Goal: Task Accomplishment & Management: Manage account settings

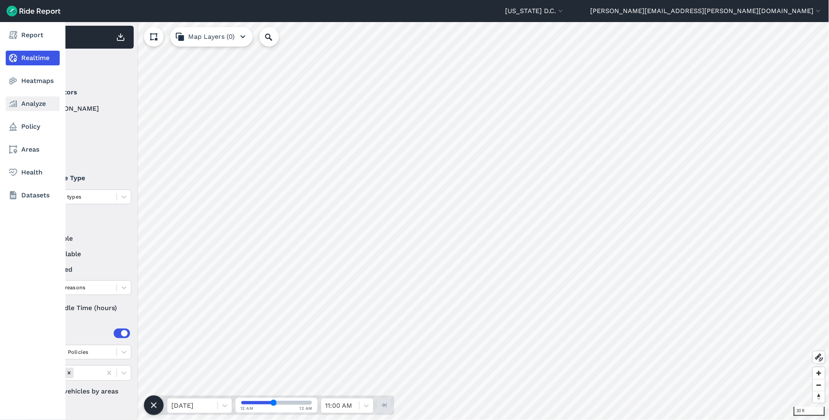
click at [15, 101] on icon at bounding box center [13, 104] width 10 height 10
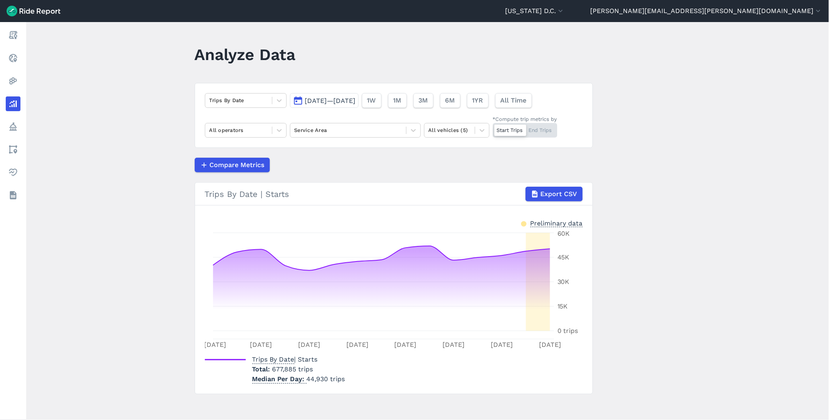
click at [324, 99] on span "Aug 14, 2025—Aug 28, 2025" at bounding box center [330, 101] width 51 height 8
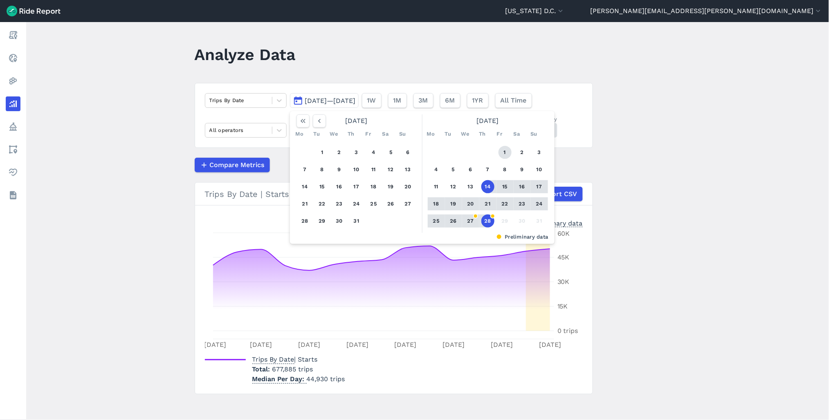
click at [499, 153] on button "1" at bounding box center [504, 152] width 13 height 13
click at [488, 217] on button "28" at bounding box center [487, 221] width 13 height 13
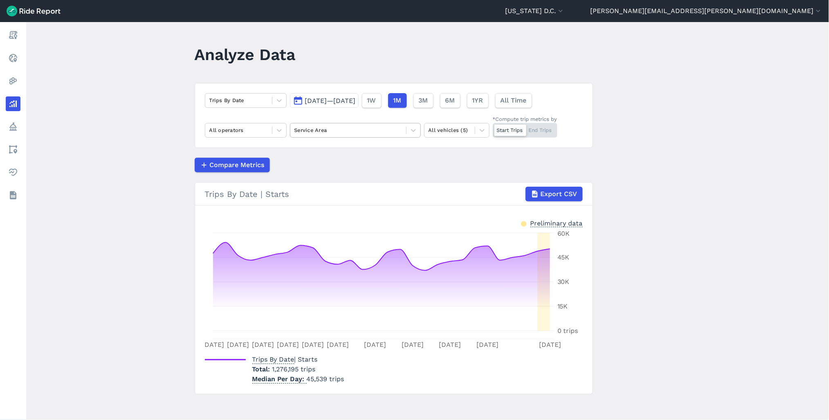
click at [299, 131] on div at bounding box center [348, 130] width 108 height 9
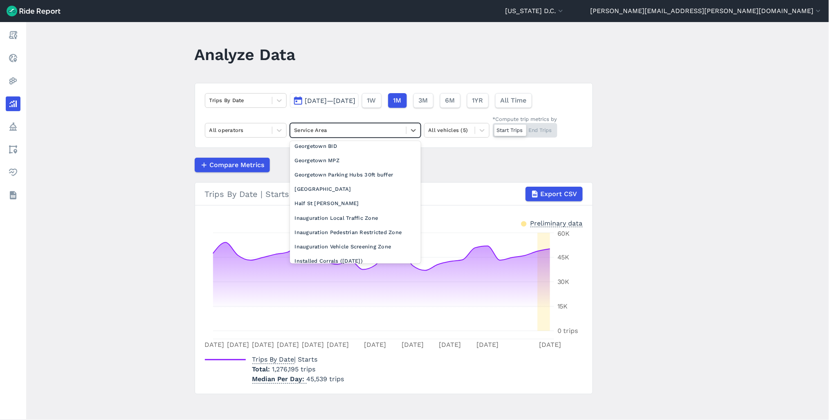
scroll to position [318, 0]
click at [309, 165] on div "Georgetown MPZ" at bounding box center [355, 158] width 131 height 14
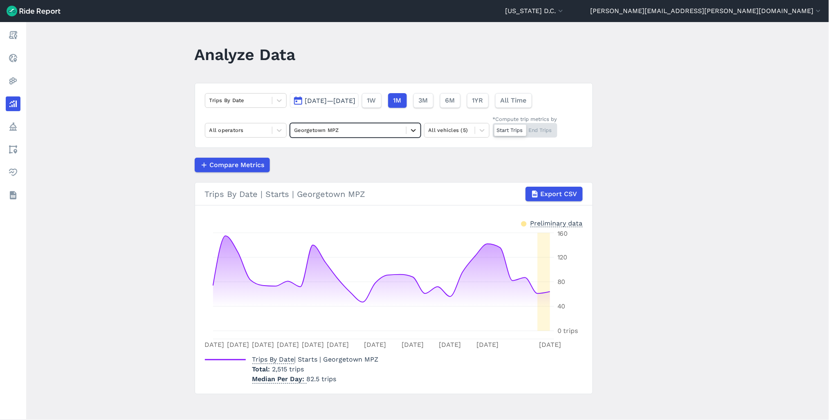
click at [410, 133] on icon at bounding box center [413, 130] width 8 height 8
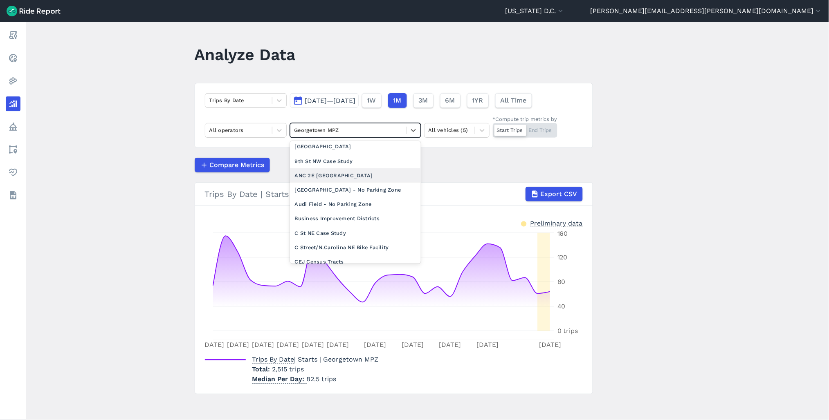
scroll to position [45, 0]
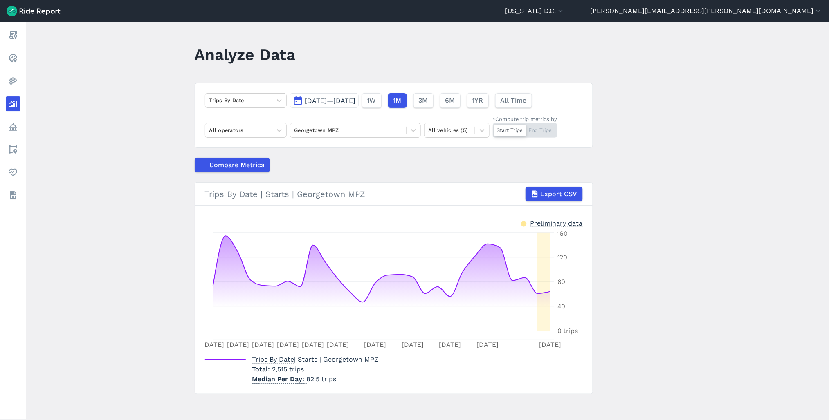
click at [353, 99] on span "Aug 1, 2025—Aug 28, 2025" at bounding box center [330, 101] width 51 height 8
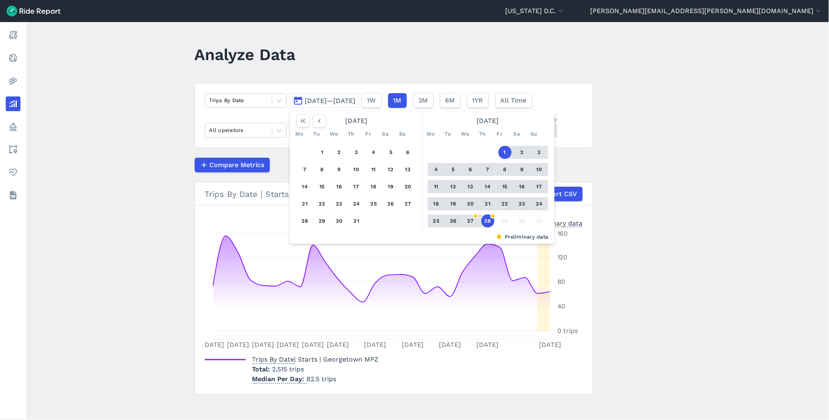
drag, startPoint x: 321, startPoint y: 148, endPoint x: 330, endPoint y: 170, distance: 23.5
click at [321, 149] on button "1" at bounding box center [322, 152] width 13 height 13
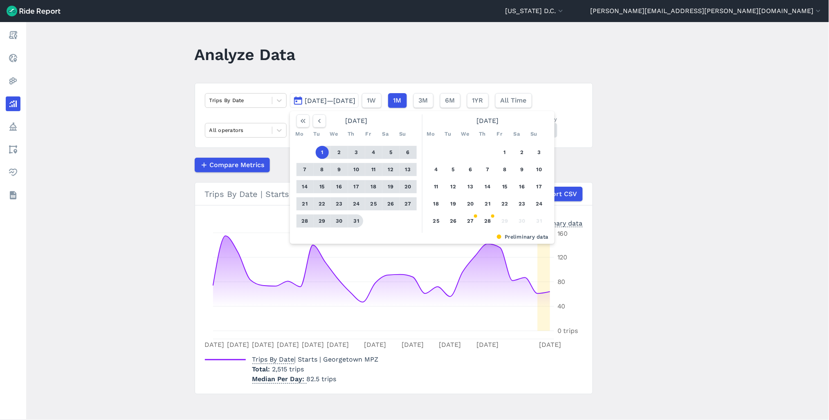
click at [354, 220] on button "31" at bounding box center [356, 221] width 13 height 13
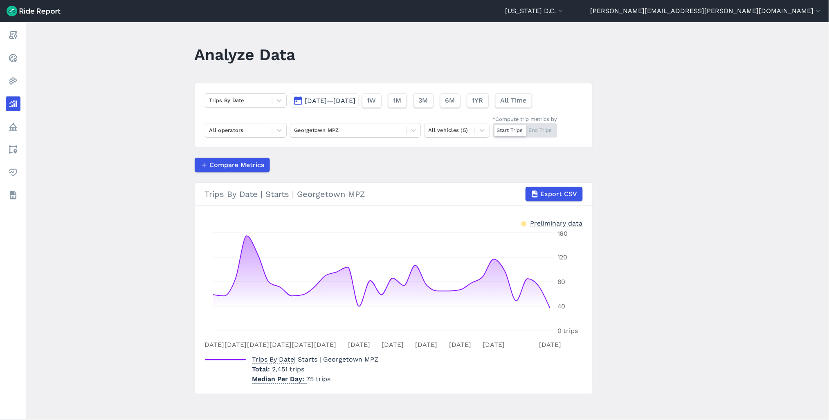
click at [546, 130] on div "Start Trips End Trips" at bounding box center [525, 130] width 65 height 15
click at [493, 128] on input "*Compute trip metrics by Start Trips End Trips" at bounding box center [493, 125] width 0 height 5
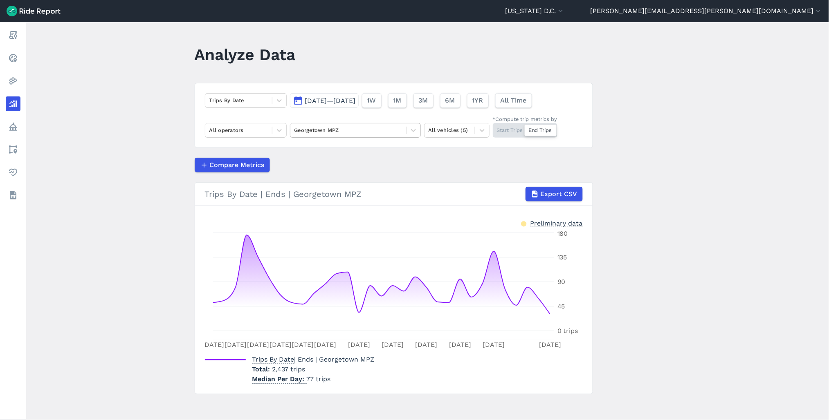
click at [338, 128] on div at bounding box center [348, 130] width 108 height 9
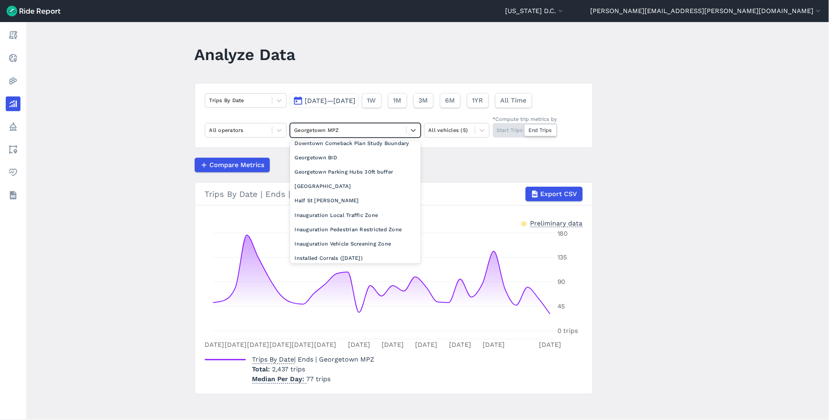
scroll to position [318, 0]
click at [348, 179] on div "Georgetown Parking Hubs 30ft buffer" at bounding box center [355, 172] width 131 height 14
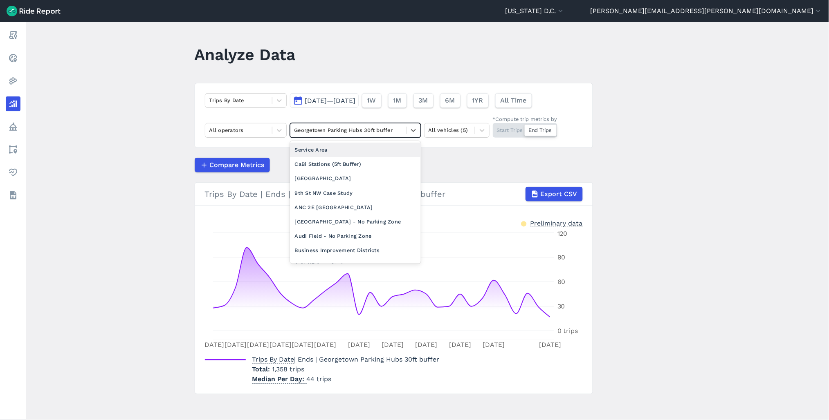
click at [399, 132] on div at bounding box center [348, 130] width 108 height 9
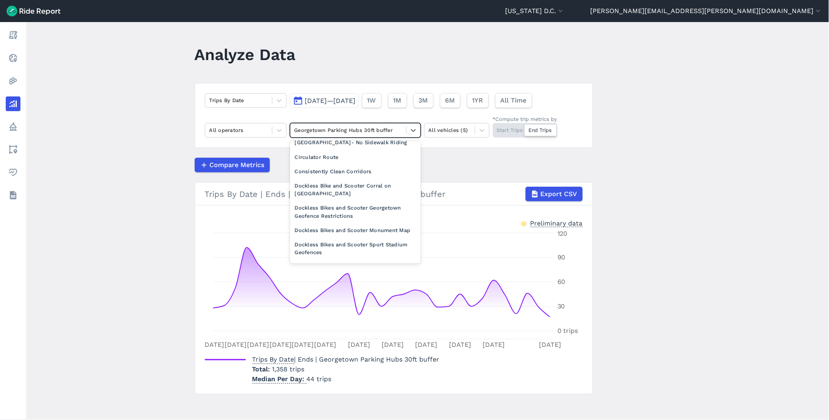
scroll to position [182, 0]
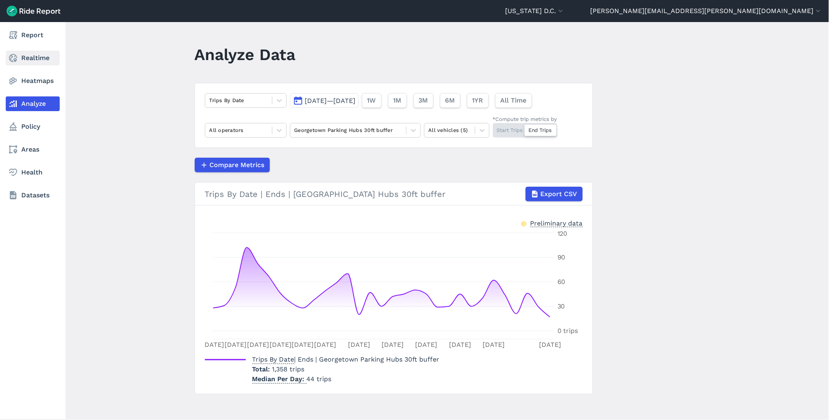
click at [35, 56] on link "Realtime" at bounding box center [33, 58] width 54 height 15
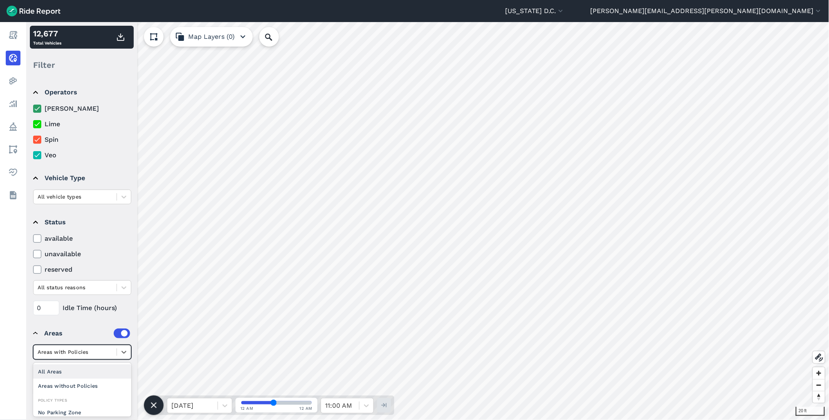
click at [99, 356] on div at bounding box center [75, 352] width 75 height 9
click at [119, 293] on div at bounding box center [124, 288] width 14 height 14
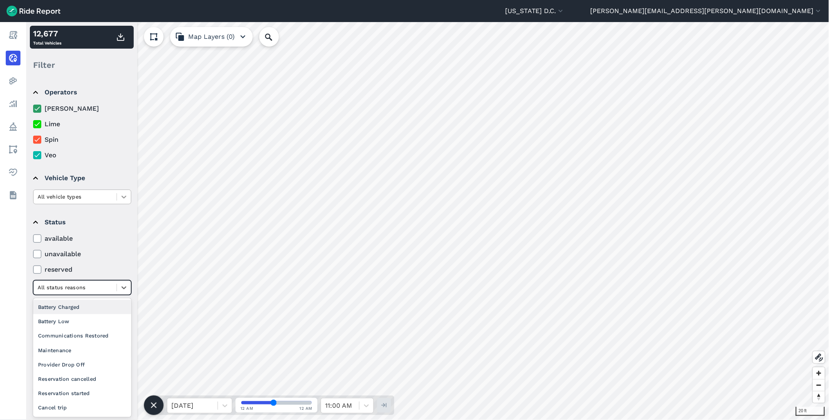
click at [124, 289] on icon at bounding box center [124, 288] width 8 height 8
click at [125, 195] on icon at bounding box center [124, 197] width 8 height 8
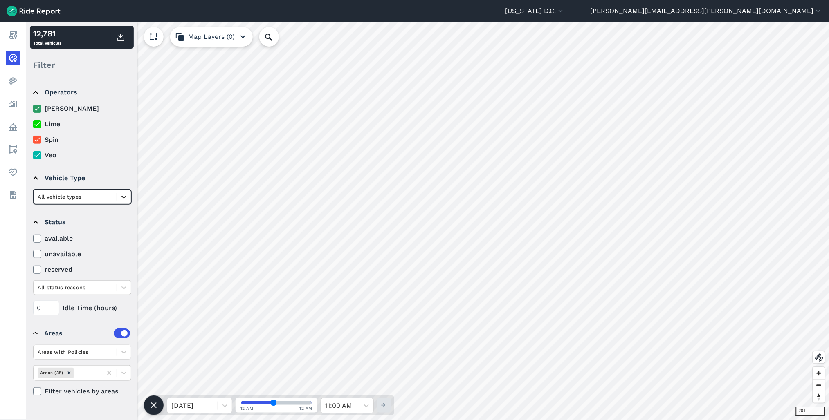
click at [123, 195] on icon at bounding box center [124, 197] width 8 height 8
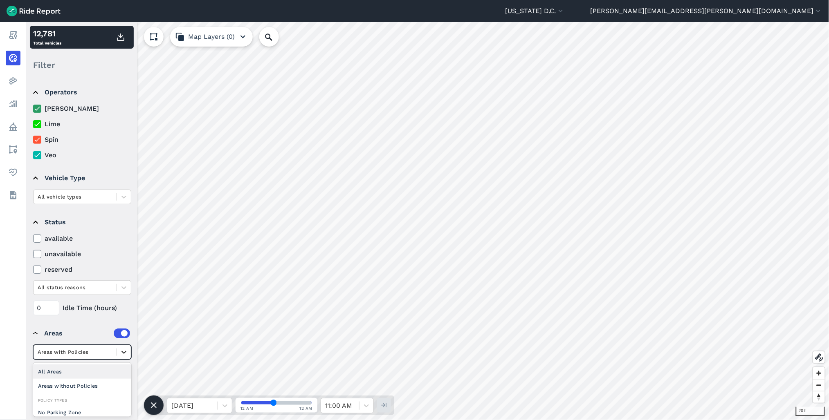
click at [125, 353] on icon at bounding box center [124, 352] width 8 height 8
click at [118, 353] on div at bounding box center [124, 352] width 14 height 14
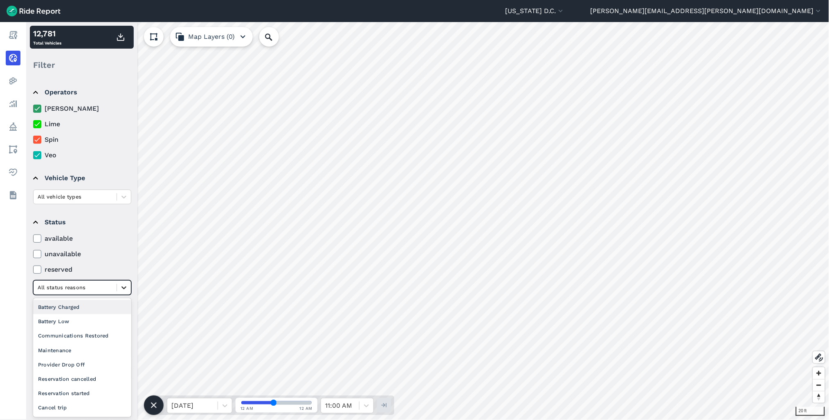
click at [117, 289] on div at bounding box center [124, 288] width 14 height 14
click at [120, 288] on icon at bounding box center [124, 288] width 8 height 8
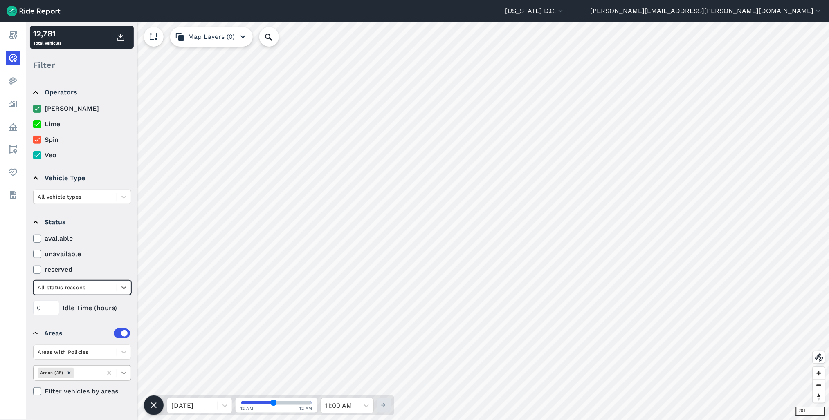
click at [121, 374] on icon at bounding box center [124, 373] width 8 height 8
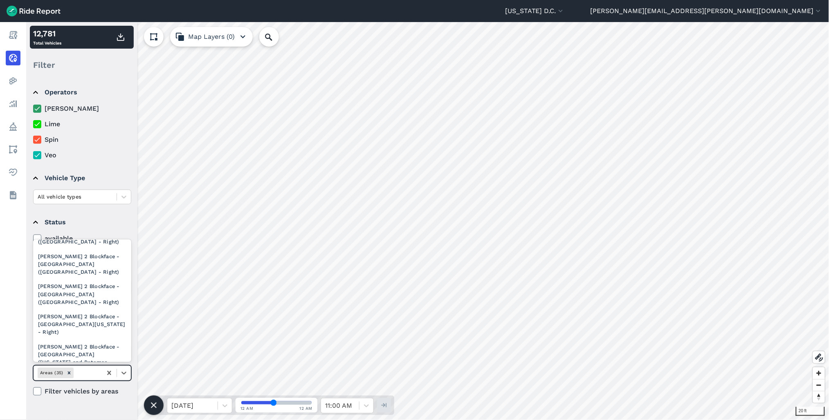
scroll to position [318, 0]
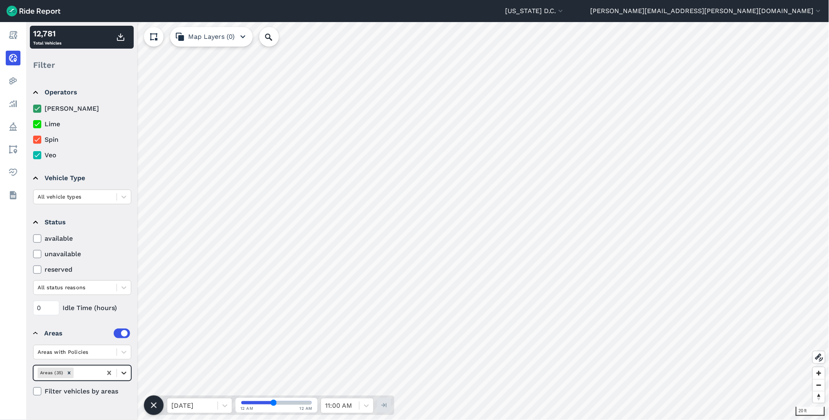
click at [129, 372] on div at bounding box center [124, 373] width 14 height 14
click at [123, 354] on icon at bounding box center [124, 352] width 8 height 8
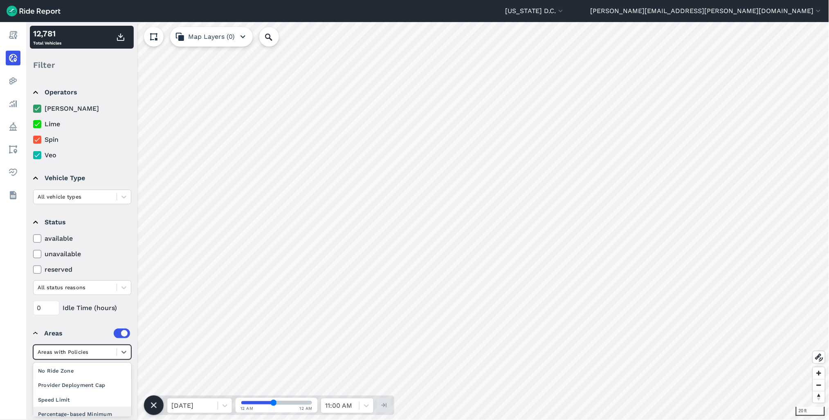
scroll to position [0, 0]
click at [98, 381] on div "Areas without Policies" at bounding box center [82, 386] width 98 height 14
click at [124, 374] on icon at bounding box center [123, 373] width 5 height 3
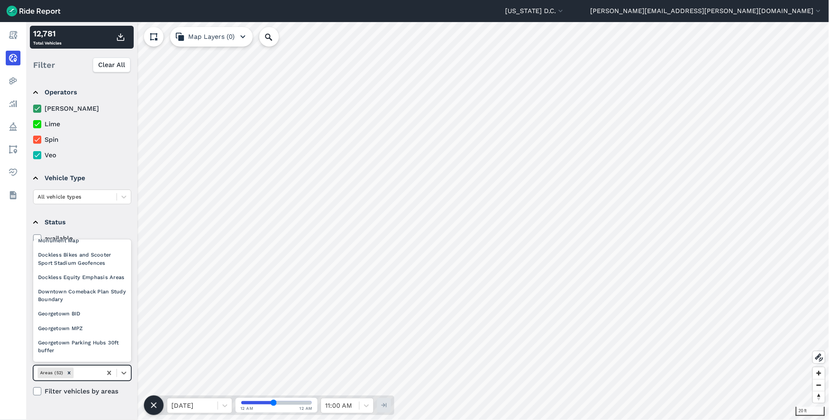
scroll to position [272, 0]
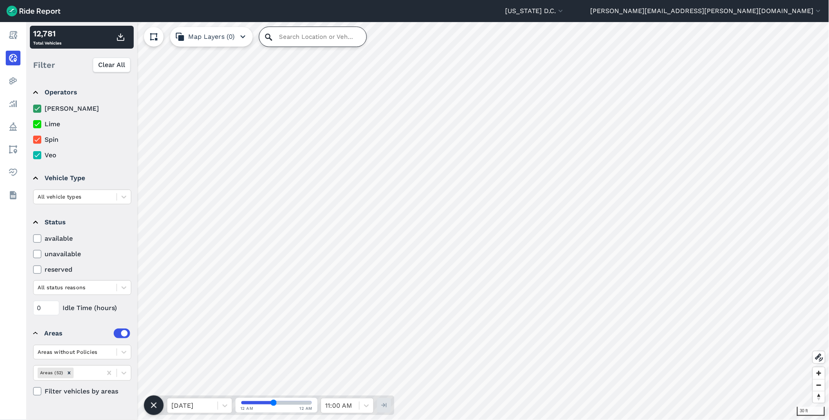
drag, startPoint x: 271, startPoint y: 30, endPoint x: 276, endPoint y: 31, distance: 4.6
click at [271, 31] on input "Search Location or Vehicles" at bounding box center [312, 37] width 107 height 20
click at [117, 333] on label at bounding box center [122, 334] width 16 height 10
click at [114, 333] on input "checkbox" at bounding box center [114, 331] width 0 height 5
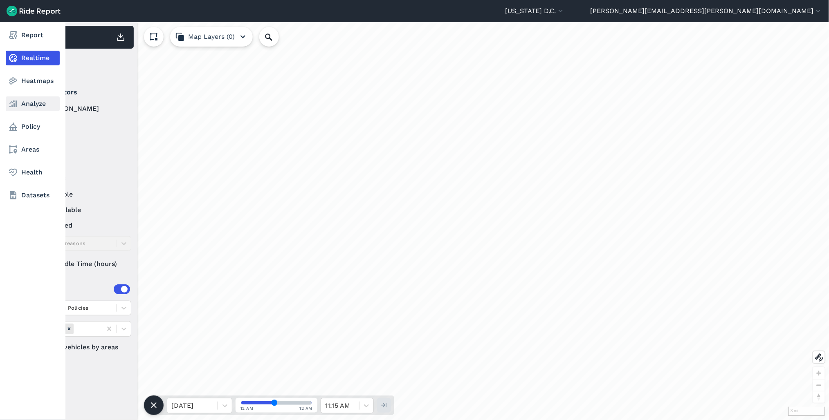
click at [35, 100] on link "Analyze" at bounding box center [33, 103] width 54 height 15
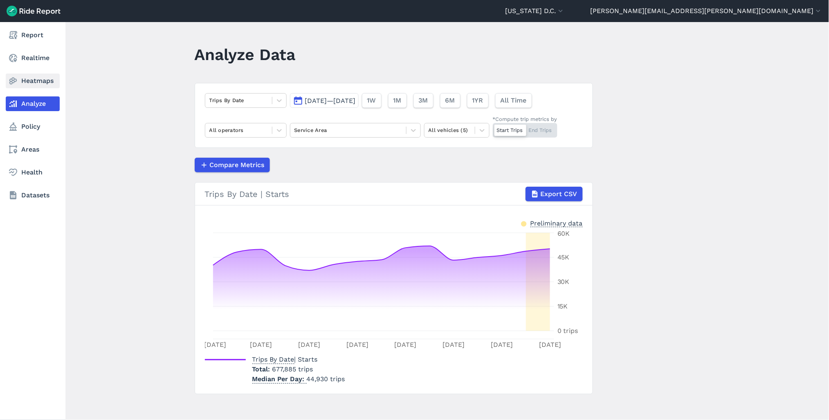
click at [35, 83] on link "Heatmaps" at bounding box center [33, 81] width 54 height 15
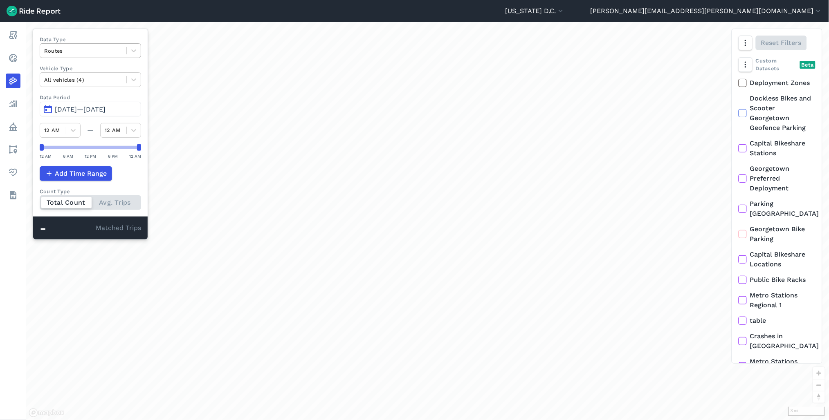
click at [97, 55] on div at bounding box center [83, 50] width 78 height 9
click at [89, 96] on div "Curb Events" at bounding box center [90, 99] width 101 height 14
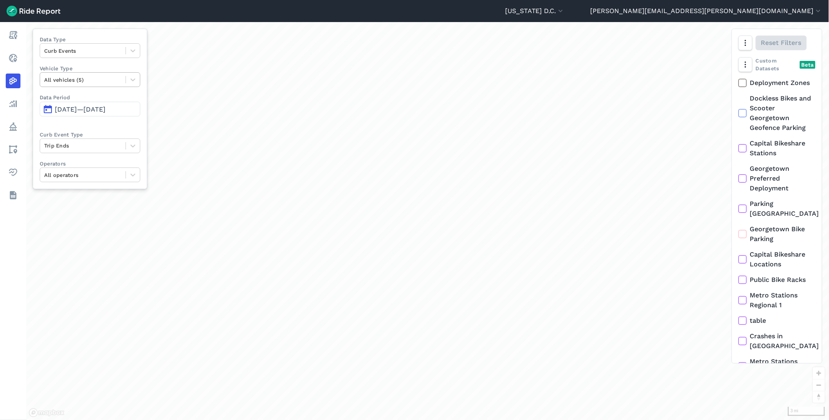
click at [90, 78] on div at bounding box center [82, 79] width 77 height 9
click at [86, 76] on div at bounding box center [82, 79] width 77 height 9
click at [108, 97] on label "Data Period" at bounding box center [90, 98] width 101 height 8
click at [105, 107] on span "Aug 14, 2025—Aug 28, 2025" at bounding box center [80, 109] width 51 height 8
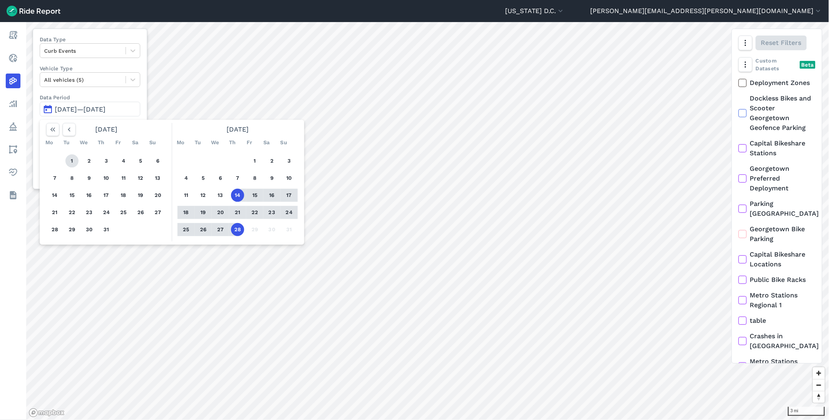
click at [72, 159] on button "1" at bounding box center [71, 161] width 13 height 13
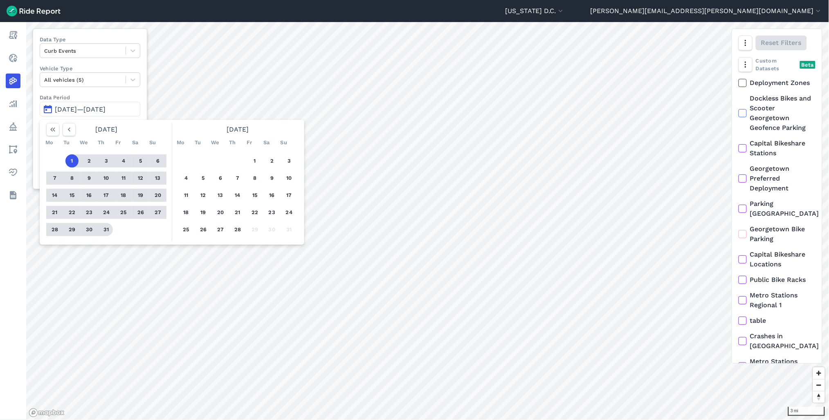
click at [102, 230] on button "31" at bounding box center [106, 229] width 13 height 13
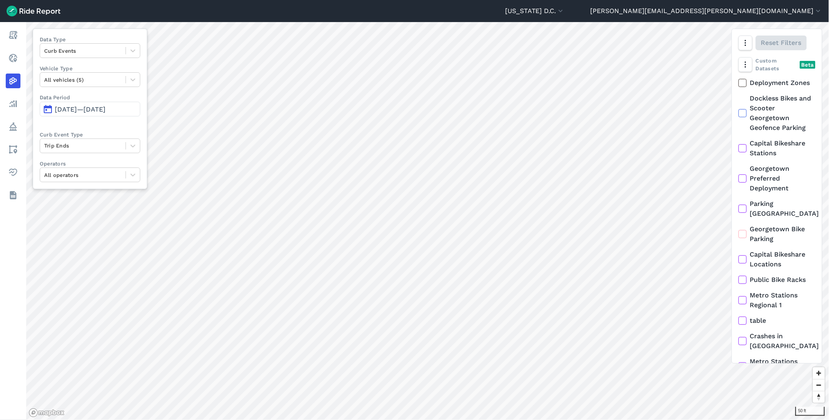
click at [75, 109] on span "[DATE]—[DATE]" at bounding box center [80, 109] width 51 height 8
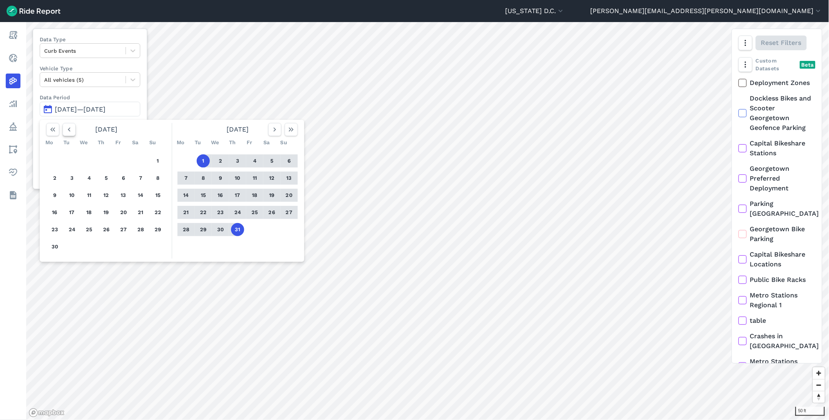
click at [68, 130] on use "button" at bounding box center [69, 130] width 2 height 4
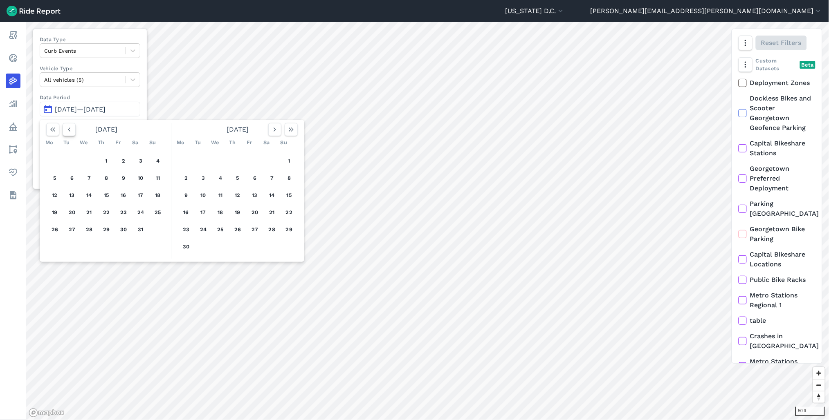
click at [68, 130] on use "button" at bounding box center [69, 130] width 2 height 4
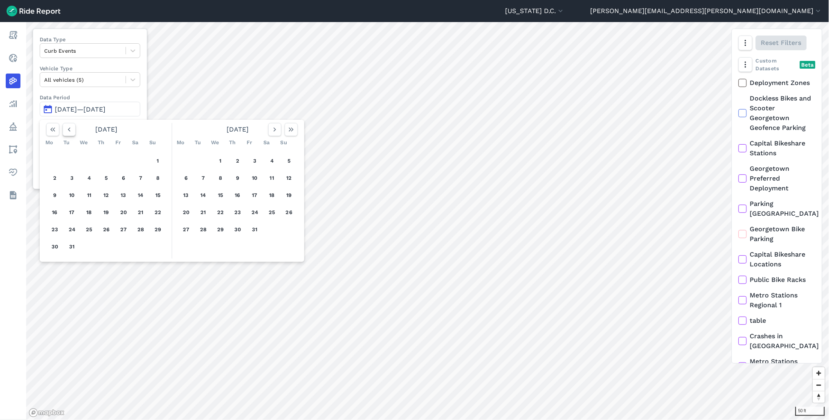
click at [68, 130] on use "button" at bounding box center [69, 130] width 2 height 4
click at [276, 131] on icon "button" at bounding box center [275, 130] width 8 height 8
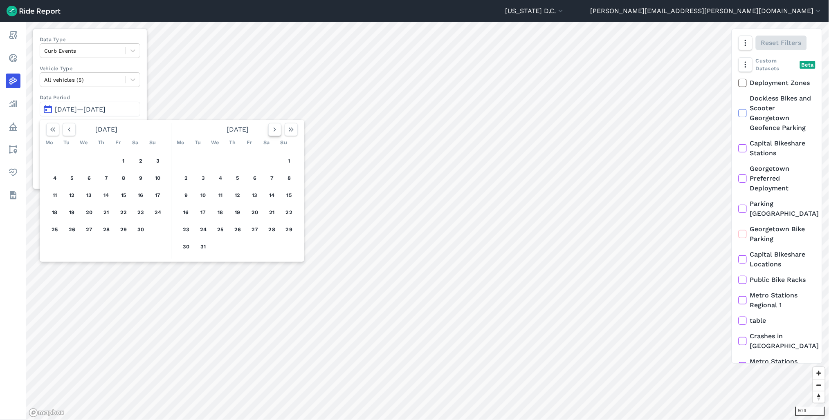
click at [276, 131] on icon "button" at bounding box center [275, 130] width 8 height 8
click at [69, 133] on icon "button" at bounding box center [69, 130] width 8 height 8
click at [70, 133] on icon "button" at bounding box center [69, 130] width 8 height 8
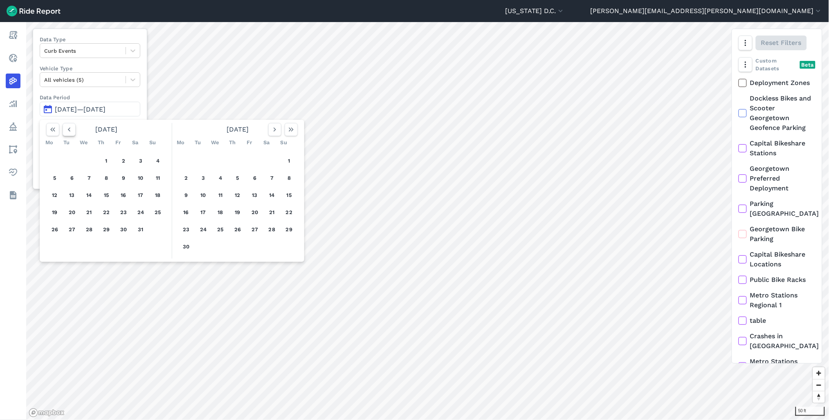
click at [70, 133] on icon "button" at bounding box center [69, 130] width 8 height 8
click at [57, 160] on button "1" at bounding box center [54, 161] width 13 height 13
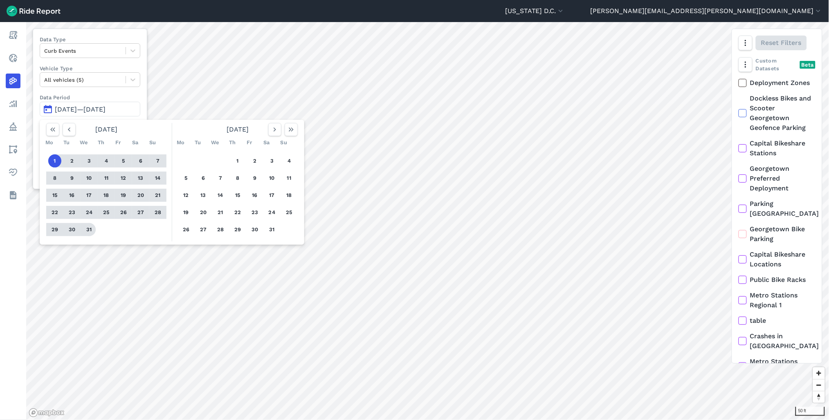
click at [88, 231] on button "31" at bounding box center [89, 229] width 13 height 13
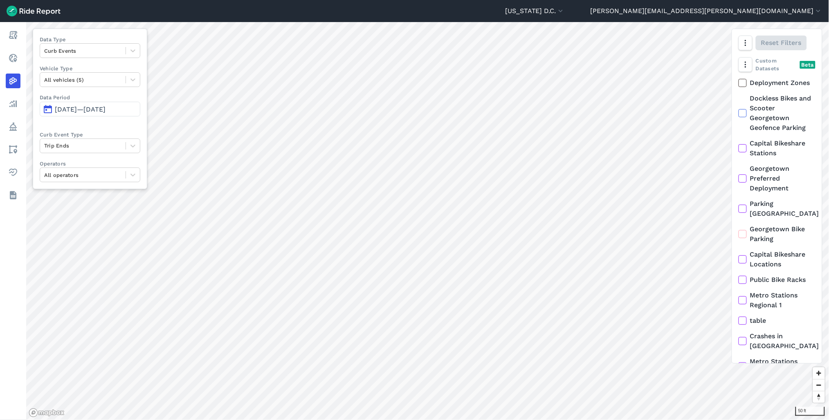
click at [105, 111] on span "Jul 1, 2024—Jul 31, 2024" at bounding box center [80, 109] width 51 height 8
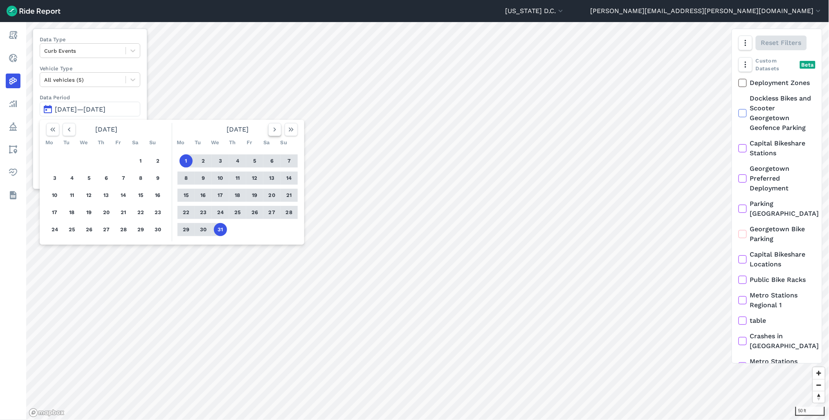
click at [275, 132] on icon "button" at bounding box center [275, 130] width 8 height 8
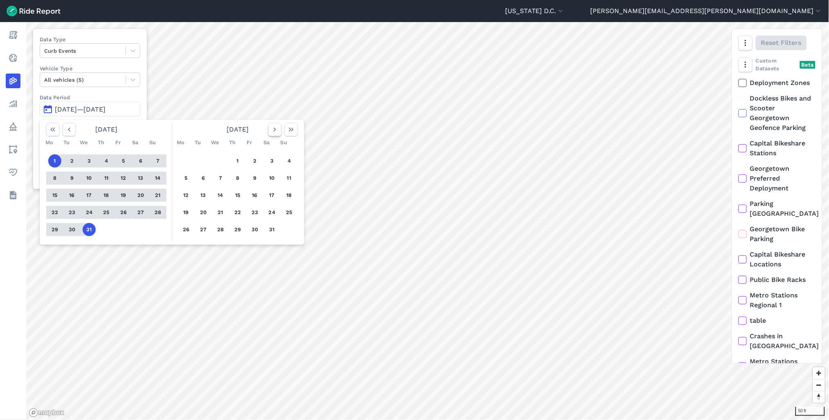
click at [275, 132] on icon "button" at bounding box center [275, 130] width 8 height 8
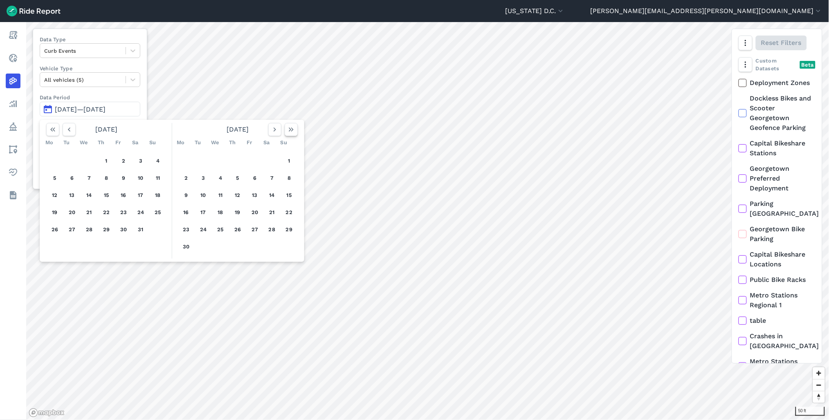
click at [292, 130] on icon "button" at bounding box center [291, 130] width 8 height 8
click at [67, 161] on button "1" at bounding box center [71, 161] width 13 height 13
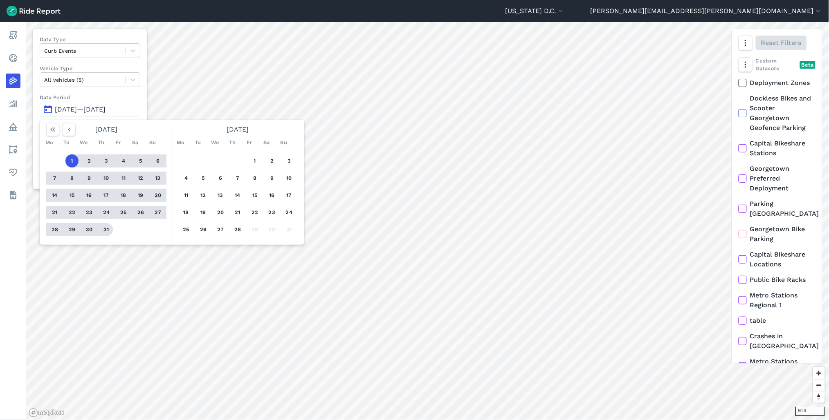
click at [108, 227] on button "31" at bounding box center [106, 229] width 13 height 13
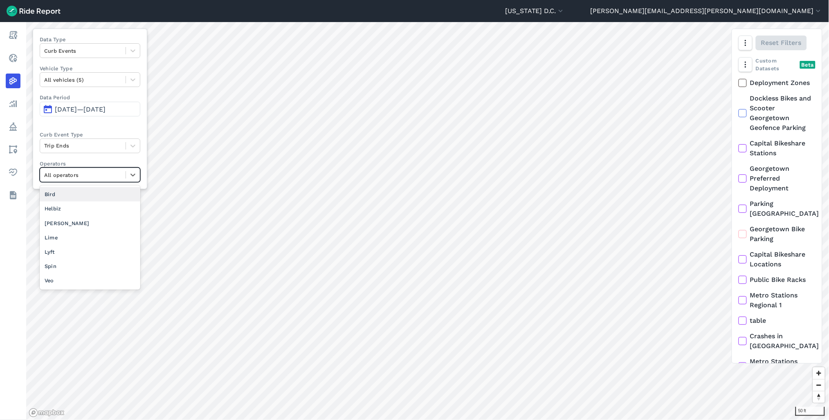
click at [87, 176] on div at bounding box center [82, 174] width 77 height 9
click at [83, 240] on div "Lime" at bounding box center [90, 238] width 101 height 14
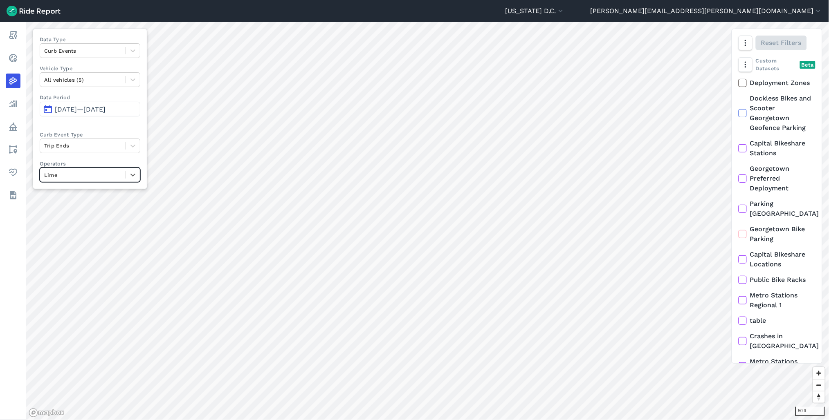
click at [96, 177] on div at bounding box center [82, 174] width 77 height 9
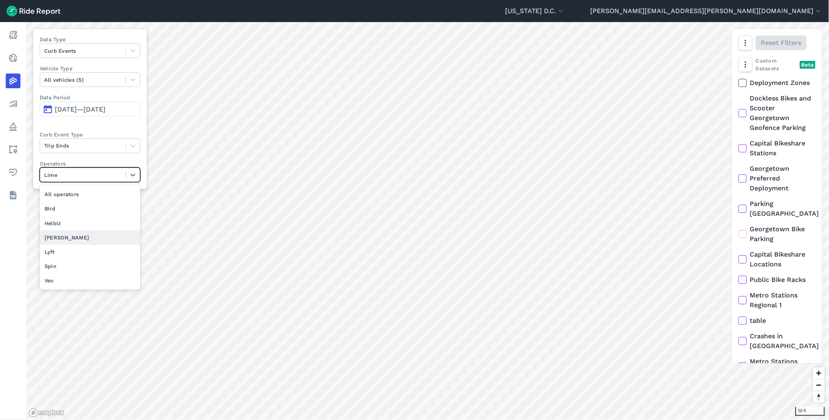
click at [84, 239] on div "Hopp" at bounding box center [90, 238] width 101 height 14
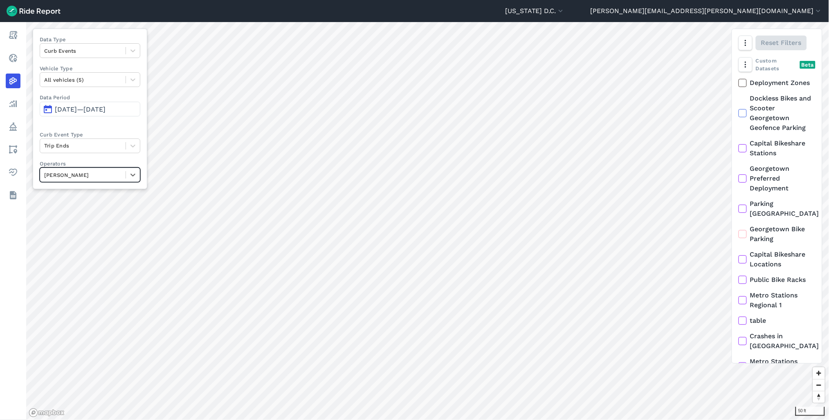
click at [111, 176] on div at bounding box center [82, 174] width 77 height 9
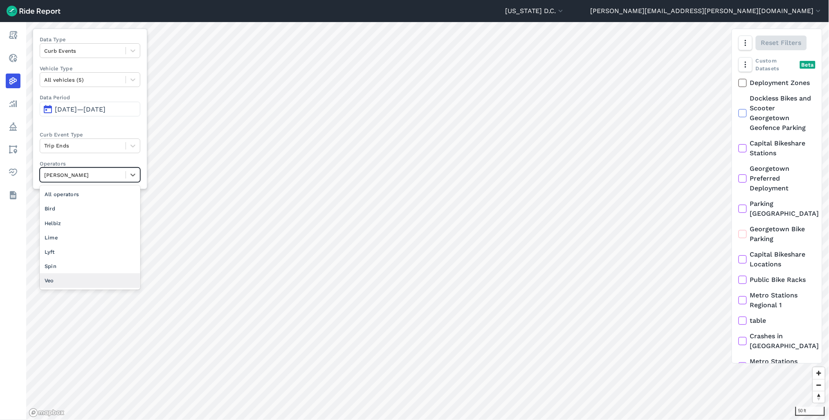
click at [82, 278] on div "Veo" at bounding box center [90, 281] width 101 height 14
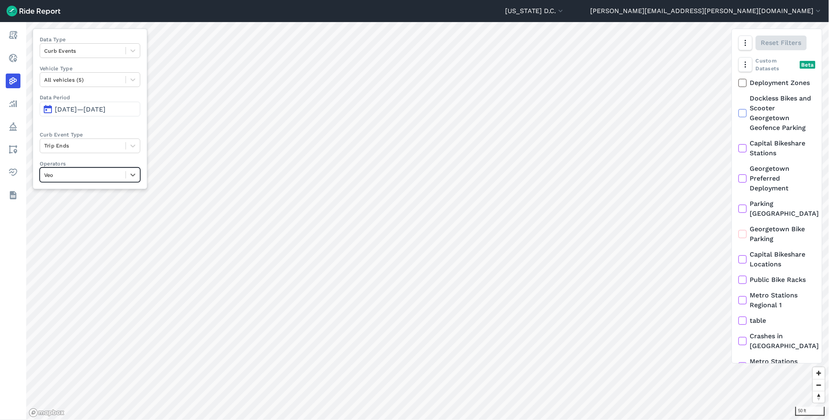
click at [106, 177] on div at bounding box center [82, 174] width 77 height 9
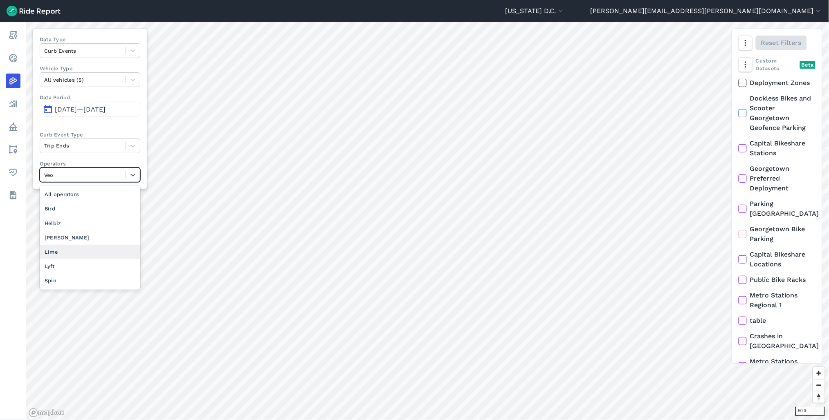
click at [72, 253] on div "Lime" at bounding box center [90, 252] width 101 height 14
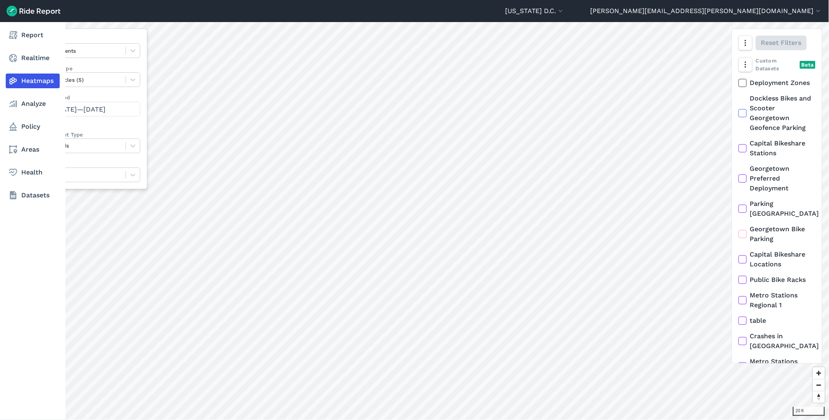
drag, startPoint x: 19, startPoint y: 104, endPoint x: 0, endPoint y: 182, distance: 79.6
click at [19, 104] on link "Analyze" at bounding box center [33, 103] width 54 height 15
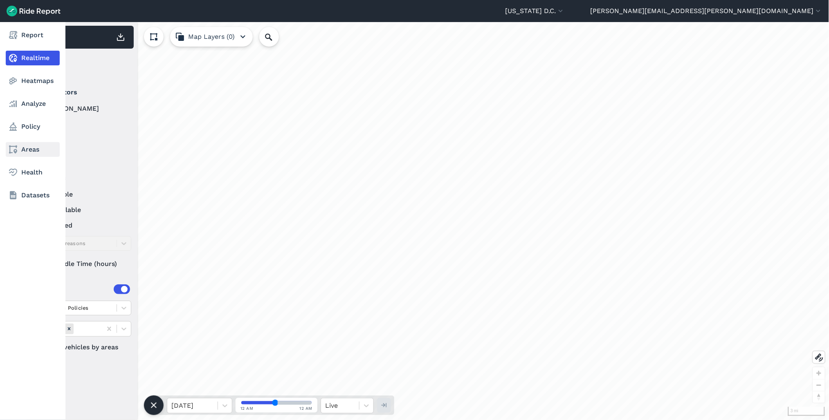
click at [17, 146] on icon at bounding box center [13, 150] width 10 height 10
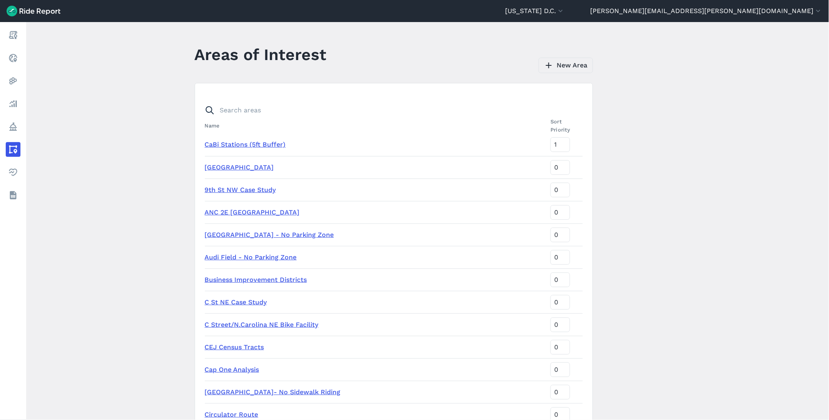
click at [568, 65] on link "New Area" at bounding box center [565, 66] width 54 height 16
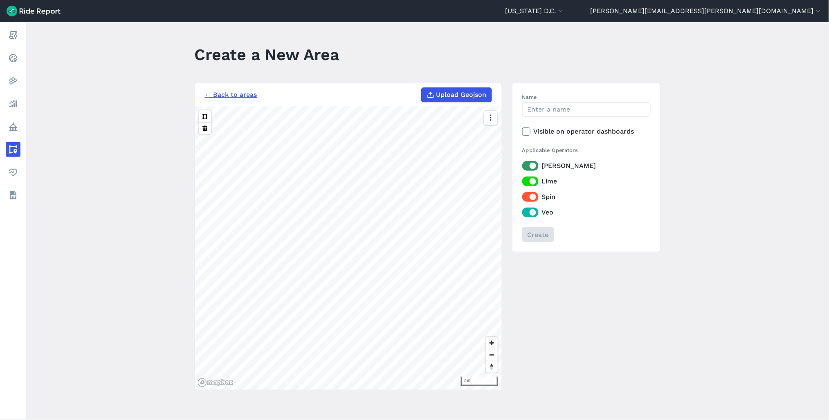
click at [444, 96] on span "Upload Geojson" at bounding box center [461, 95] width 50 height 10
click at [422, 88] on input "Upload Geojson" at bounding box center [421, 87] width 0 height 0
click at [452, 94] on span "Upload Geojson" at bounding box center [461, 95] width 50 height 10
click at [422, 88] on input "Upload Geojson" at bounding box center [421, 87] width 0 height 0
type input "C:\fakepath\buffer.geojson"
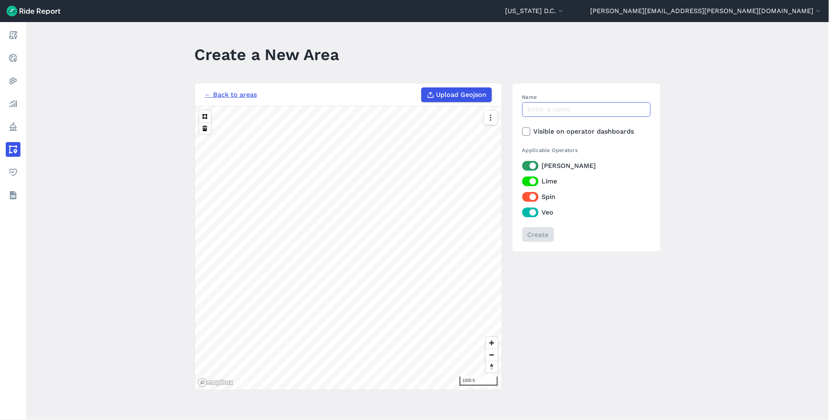
click at [558, 108] on input "Name" at bounding box center [586, 109] width 128 height 15
type input "Georgetown Parking Hubs Update 8.29"
click at [544, 238] on input "Create" at bounding box center [538, 234] width 32 height 15
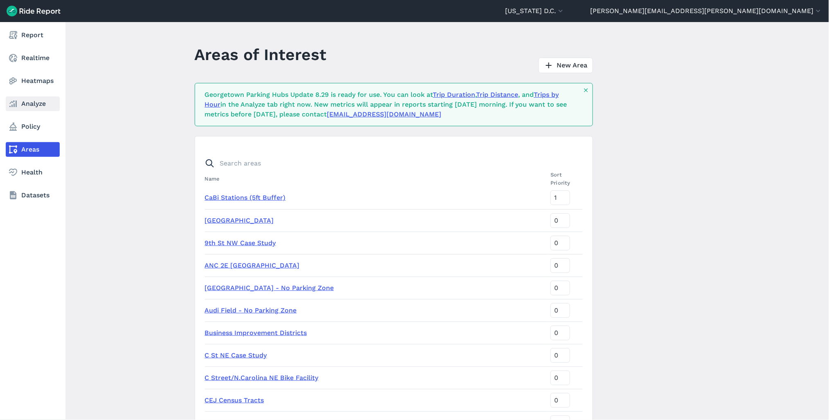
click at [23, 108] on link "Analyze" at bounding box center [33, 103] width 54 height 15
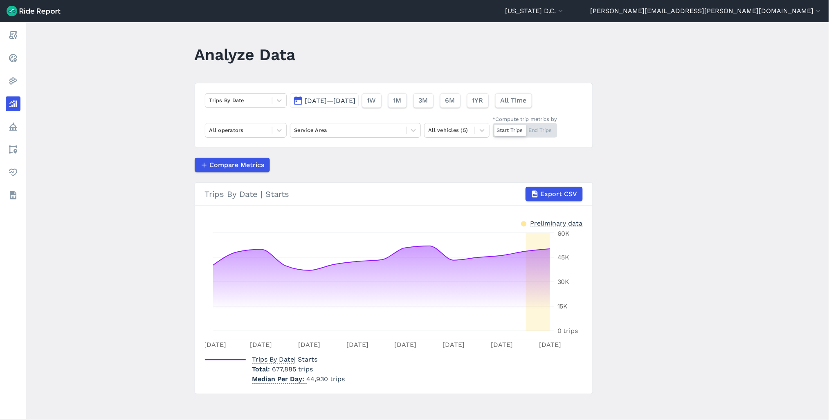
click at [549, 130] on div "Start Trips End Trips" at bounding box center [525, 130] width 65 height 15
click at [493, 128] on input "*Compute trip metrics by Start Trips End Trips" at bounding box center [493, 125] width 0 height 5
click at [348, 126] on div at bounding box center [348, 130] width 108 height 9
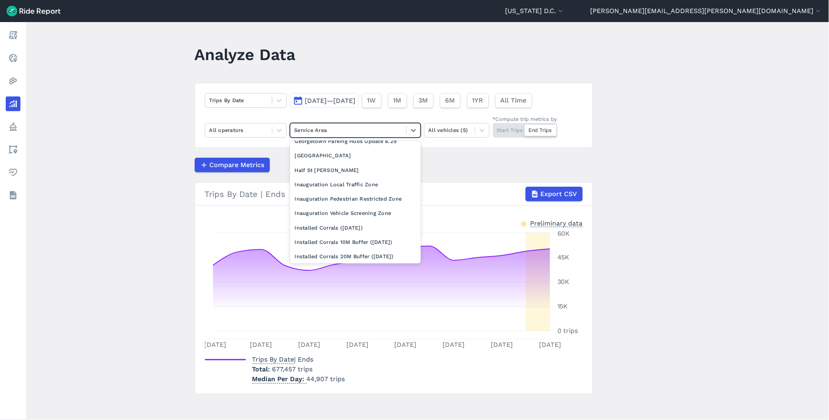
scroll to position [318, 0]
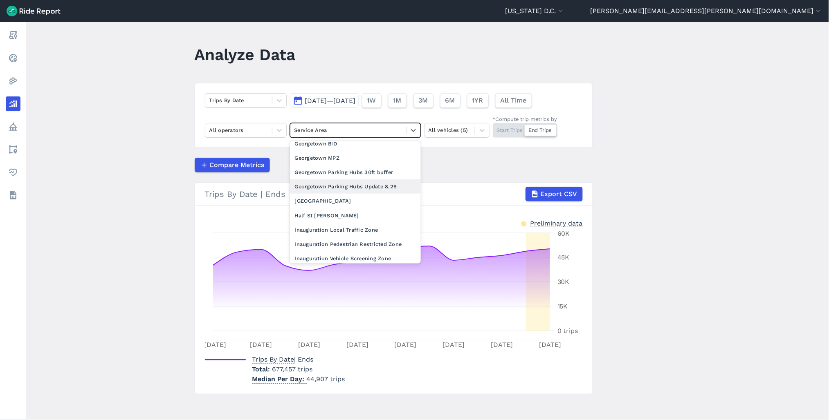
click at [366, 194] on div "Georgetown Parking Hubs Update 8.29" at bounding box center [355, 186] width 131 height 14
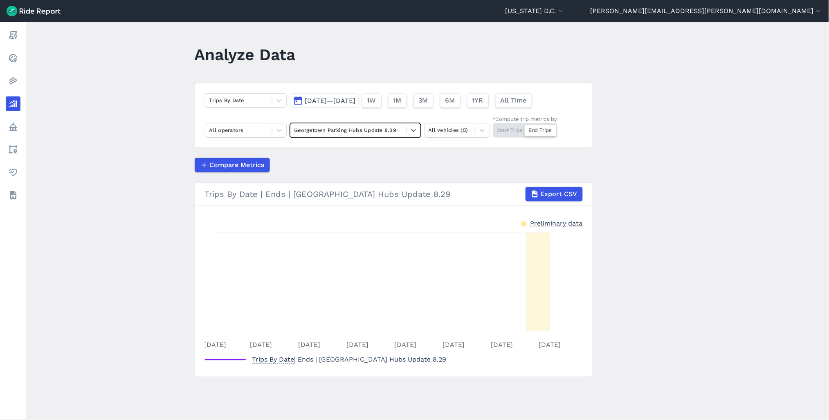
click at [359, 105] on button "Aug 14, 2025—Aug 28, 2025" at bounding box center [324, 100] width 69 height 15
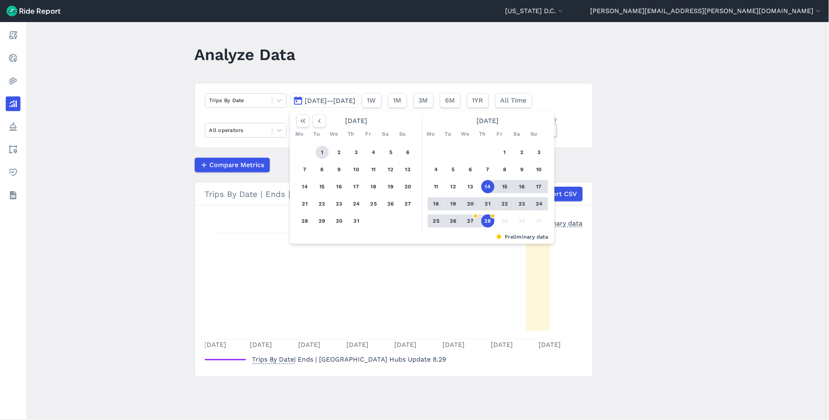
click at [319, 150] on button "1" at bounding box center [322, 152] width 13 height 13
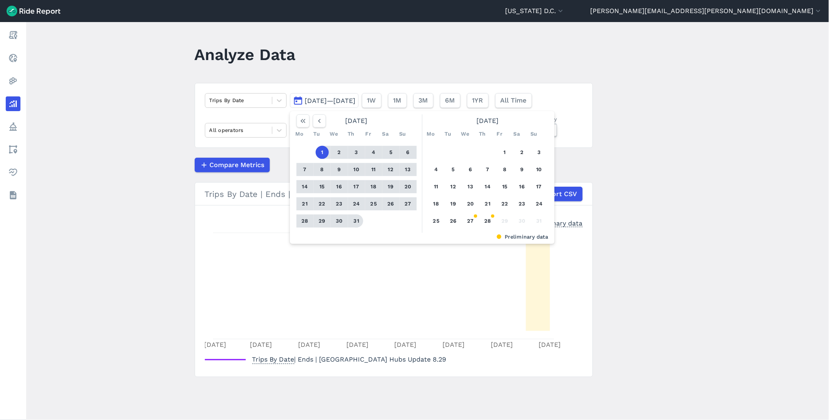
click at [354, 220] on button "31" at bounding box center [356, 221] width 13 height 13
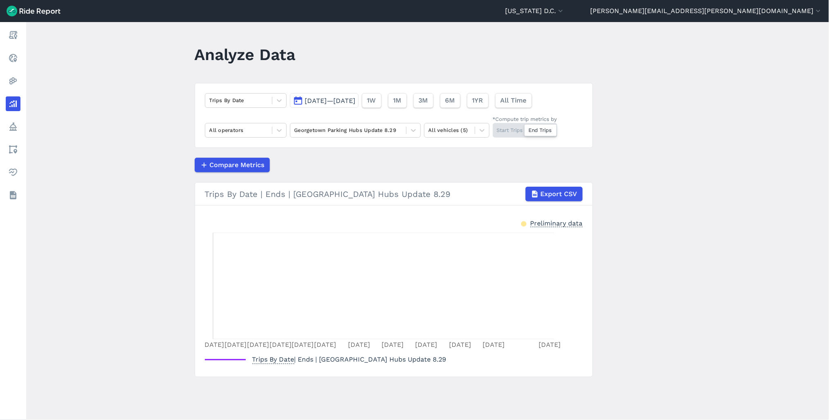
click at [215, 285] on icon "Jul 1 Jul 3 Jul 5 Jul 7 Jul 9 Jul 11 Jul 14 Jul 17 Jul 20 Jul 23 Jul 26 Jul 31" at bounding box center [394, 290] width 378 height 123
click at [377, 130] on div at bounding box center [348, 130] width 108 height 9
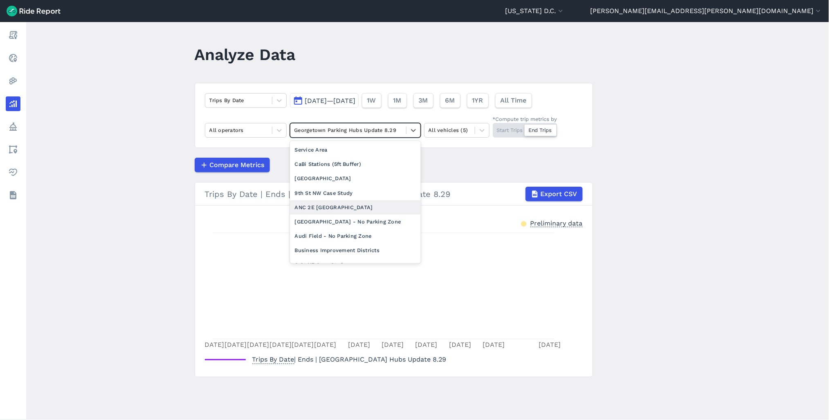
click at [330, 205] on div "ANC 2E [GEOGRAPHIC_DATA]" at bounding box center [355, 207] width 131 height 14
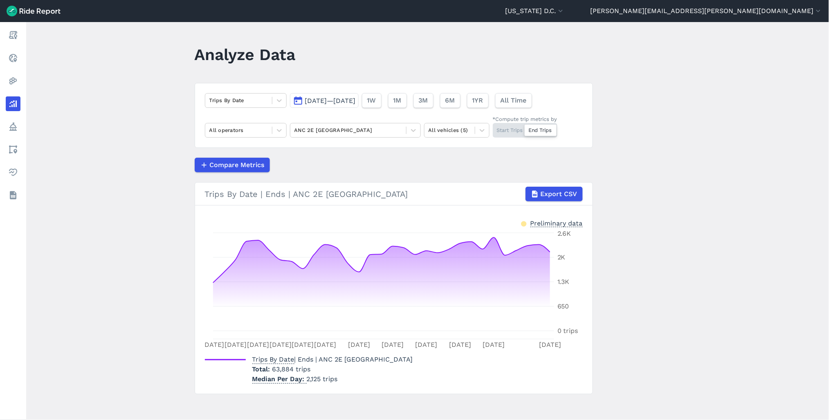
click at [330, 99] on span "[DATE]—[DATE]" at bounding box center [330, 101] width 51 height 8
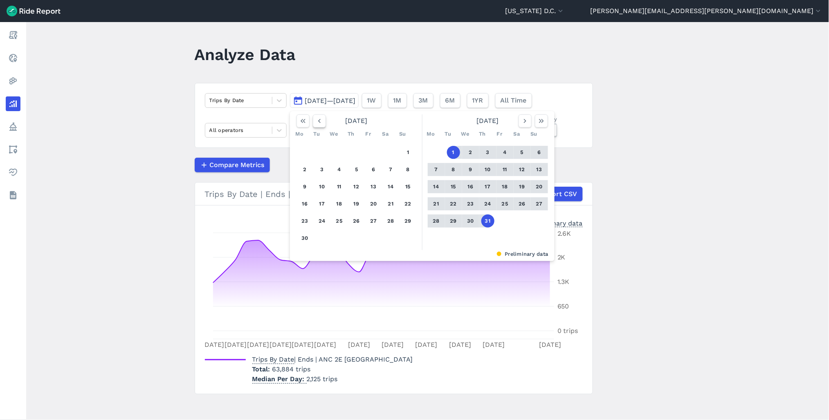
click at [317, 127] on button "button" at bounding box center [319, 120] width 13 height 13
click at [317, 125] on button "button" at bounding box center [319, 120] width 13 height 13
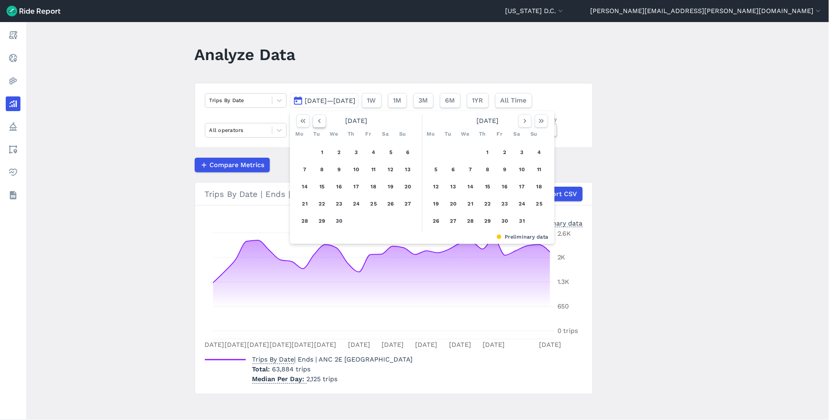
click at [317, 125] on button "button" at bounding box center [319, 120] width 13 height 13
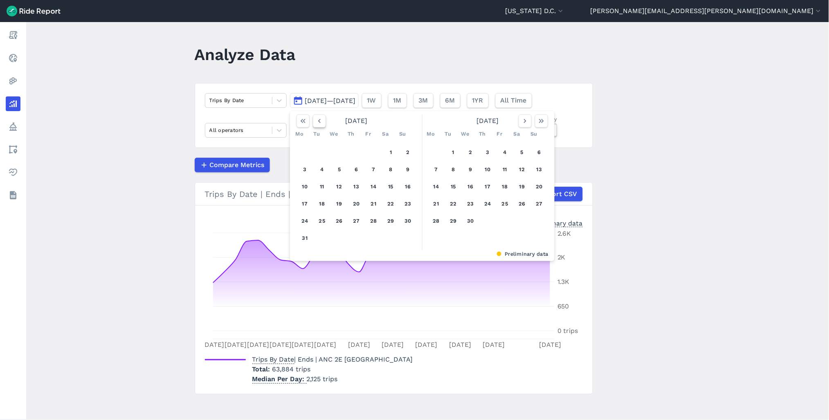
click at [317, 125] on button "button" at bounding box center [319, 120] width 13 height 13
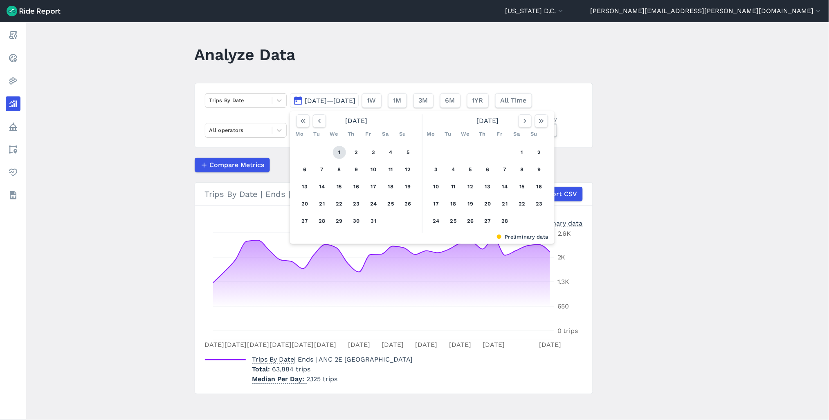
click at [340, 148] on button "1" at bounding box center [339, 152] width 13 height 13
click at [527, 119] on icon "button" at bounding box center [525, 121] width 8 height 8
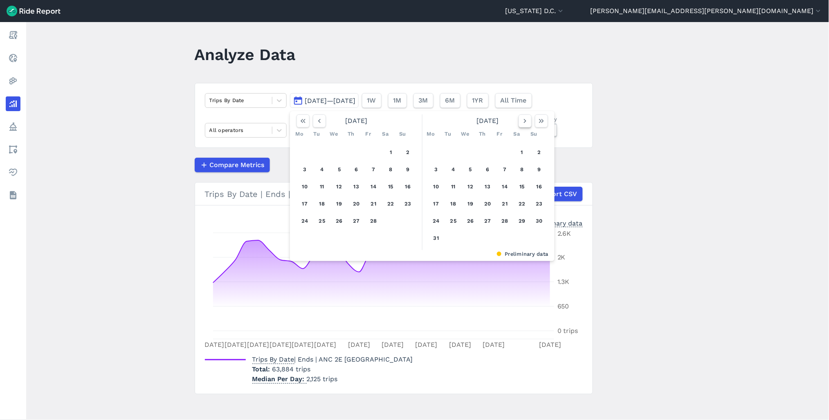
click at [526, 120] on icon "button" at bounding box center [525, 121] width 8 height 8
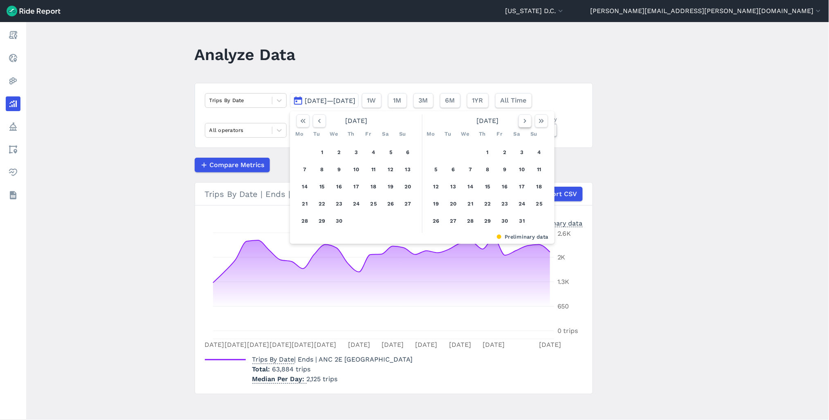
click at [525, 121] on icon "button" at bounding box center [525, 121] width 8 height 8
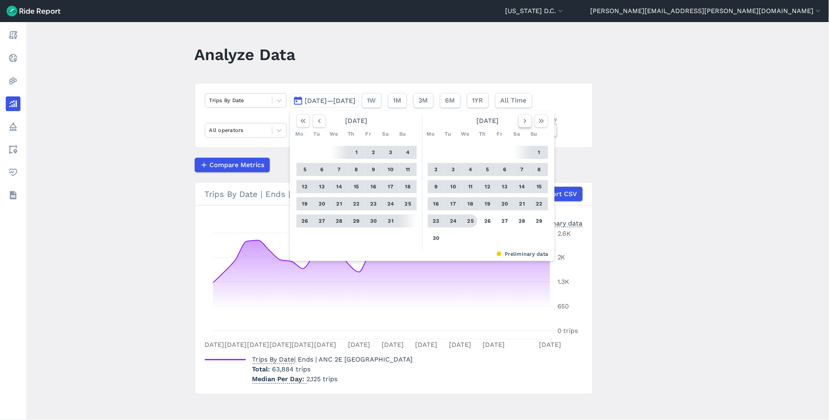
click at [524, 120] on use "button" at bounding box center [524, 121] width 2 height 4
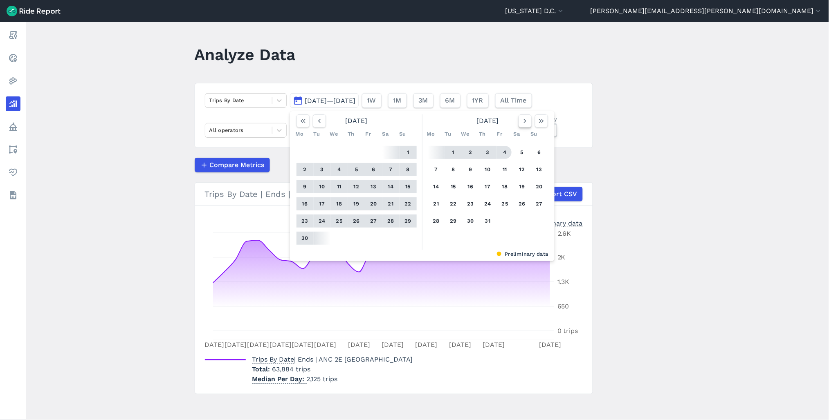
click at [519, 121] on button "button" at bounding box center [524, 120] width 13 height 13
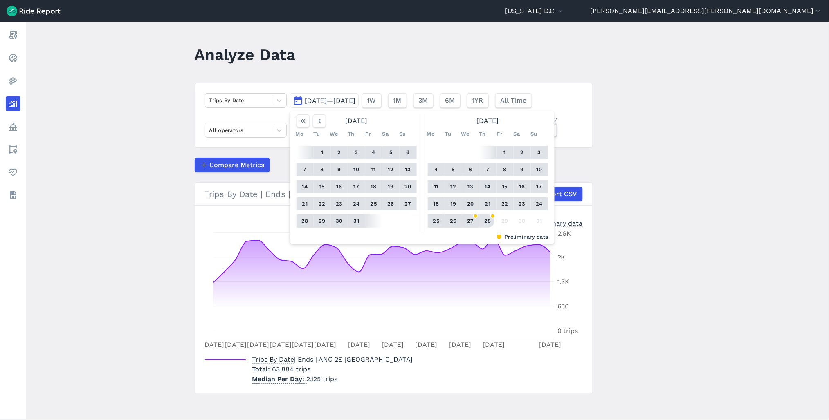
click at [487, 219] on button "28" at bounding box center [487, 221] width 13 height 13
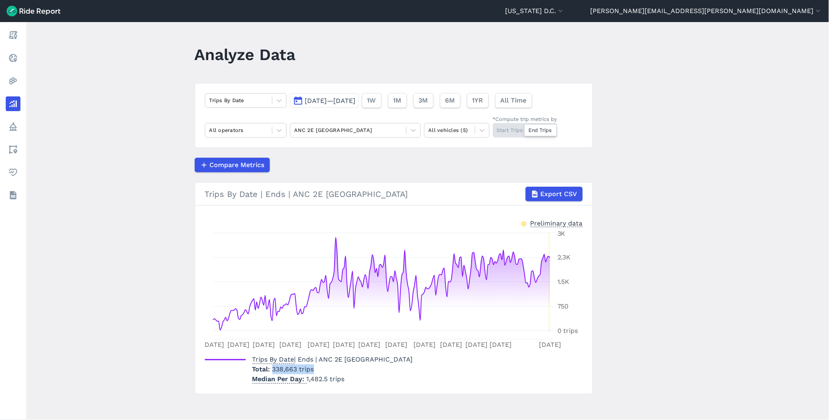
drag, startPoint x: 270, startPoint y: 370, endPoint x: 315, endPoint y: 368, distance: 45.0
click at [315, 368] on p "Total 338,663 trips" at bounding box center [332, 370] width 161 height 10
click at [357, 130] on div at bounding box center [348, 130] width 108 height 9
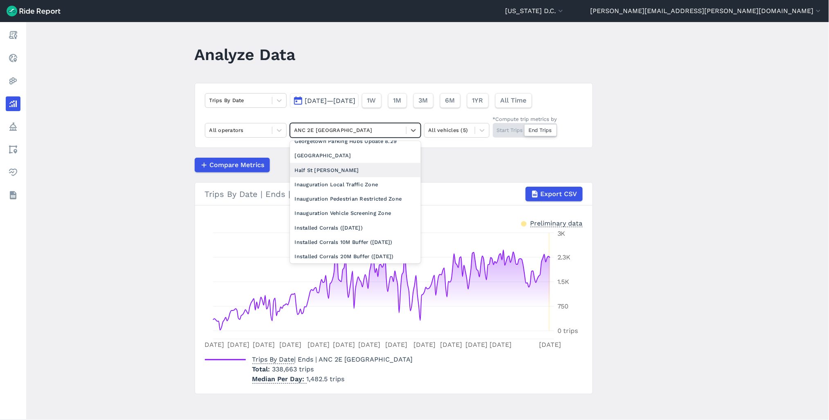
scroll to position [318, 0]
click at [330, 151] on div "Georgetown BID" at bounding box center [355, 144] width 131 height 14
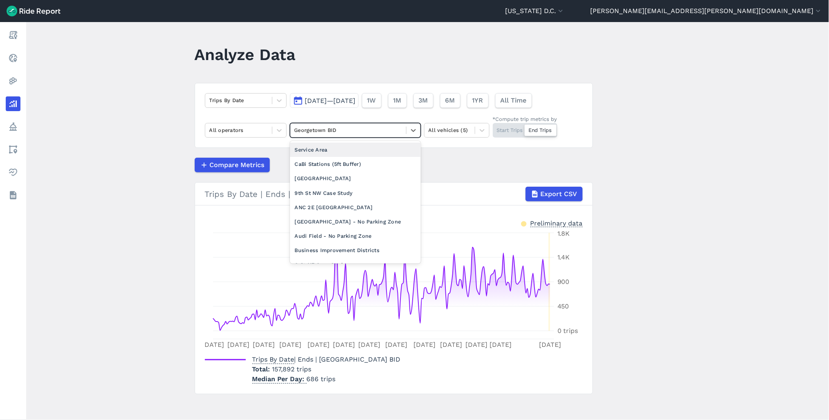
click at [348, 132] on div at bounding box center [348, 130] width 108 height 9
click at [335, 203] on div "ANC 2E [GEOGRAPHIC_DATA]" at bounding box center [355, 207] width 131 height 14
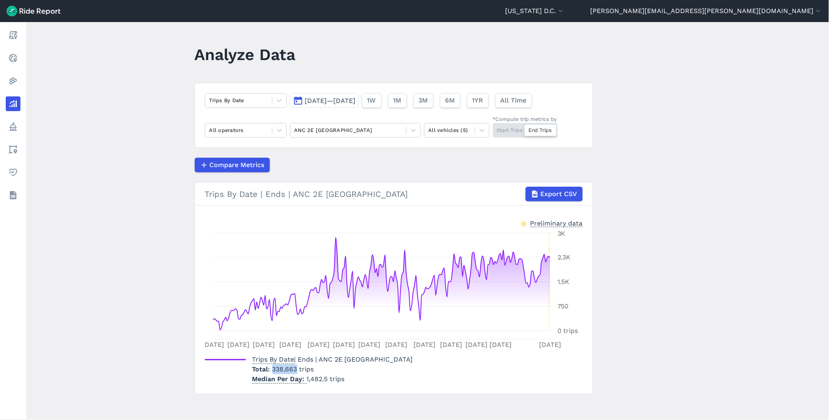
drag, startPoint x: 270, startPoint y: 370, endPoint x: 295, endPoint y: 372, distance: 25.0
click at [295, 372] on p "Total 338,663 trips" at bounding box center [332, 370] width 161 height 10
click at [316, 134] on div at bounding box center [348, 130] width 108 height 9
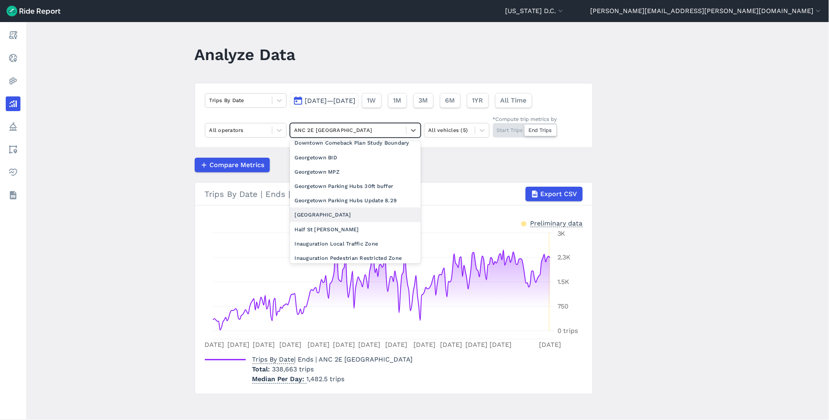
scroll to position [318, 0]
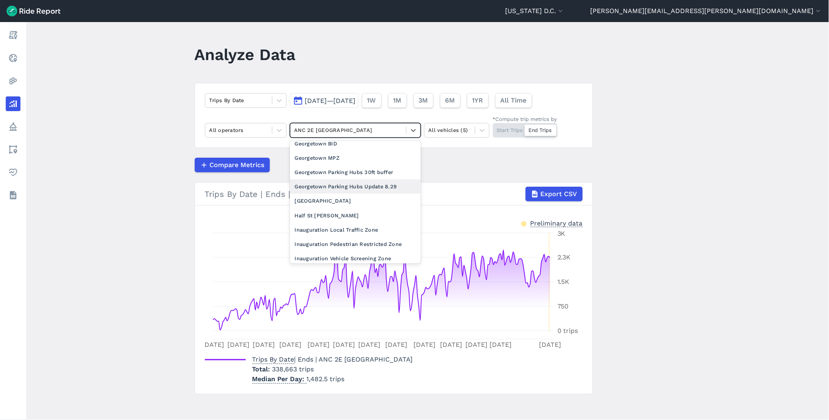
click at [343, 194] on div "Georgetown Parking Hubs Update 8.29" at bounding box center [355, 186] width 131 height 14
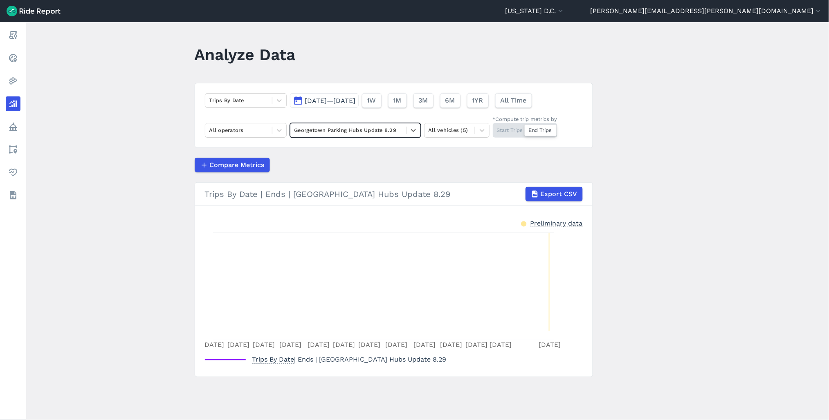
click at [199, 244] on section "Trips By Date | Ends | Georgetown Parking Hubs Update 8.29 Export CSV Prelimina…" at bounding box center [394, 279] width 398 height 195
drag, startPoint x: 478, startPoint y: 266, endPoint x: 222, endPoint y: 270, distance: 255.6
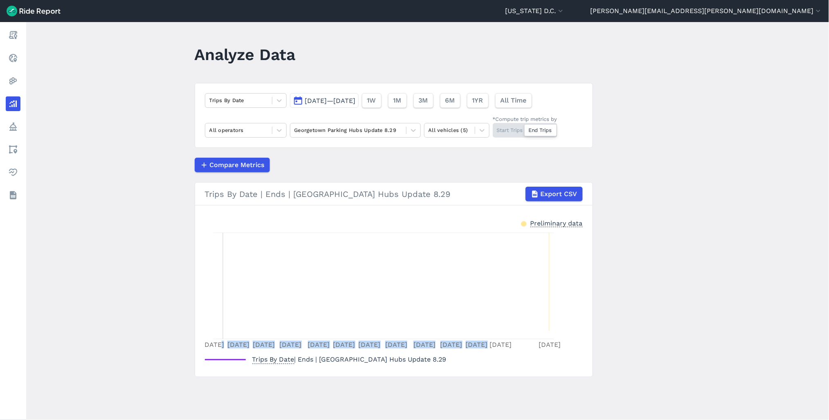
click at [222, 270] on icon "Jan 1 Jan 19 Feb 6 Feb 25 Mar 17 Apr 4 Apr 22 May 11 May 31 Jun 19 Jul 7 Jul 24…" at bounding box center [394, 290] width 378 height 123
drag, startPoint x: 222, startPoint y: 270, endPoint x: 586, endPoint y: 303, distance: 365.3
click at [586, 303] on section "Trips By Date | Ends | Georgetown Parking Hubs Update 8.29 Export CSV Prelimina…" at bounding box center [394, 279] width 398 height 195
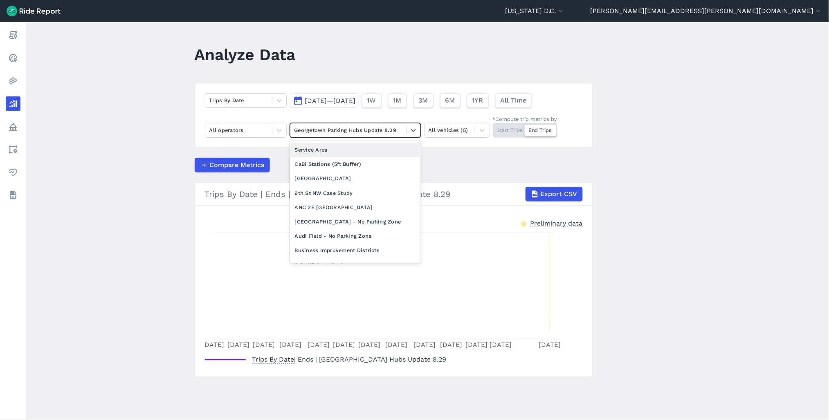
click at [357, 137] on div "Georgetown Parking Hubs Update 8.29" at bounding box center [355, 130] width 131 height 15
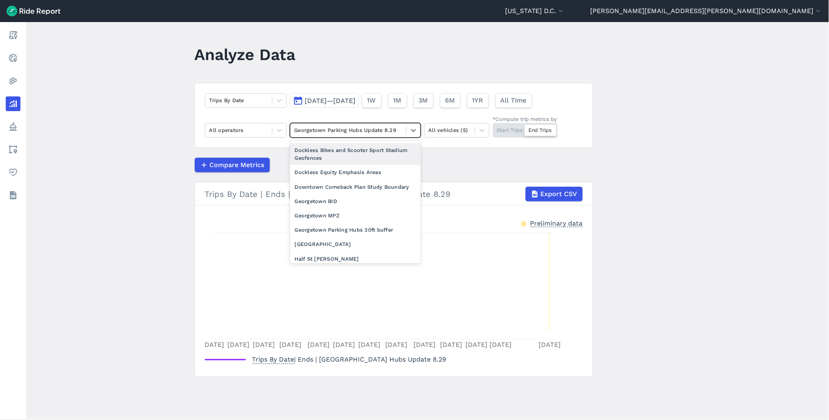
scroll to position [318, 0]
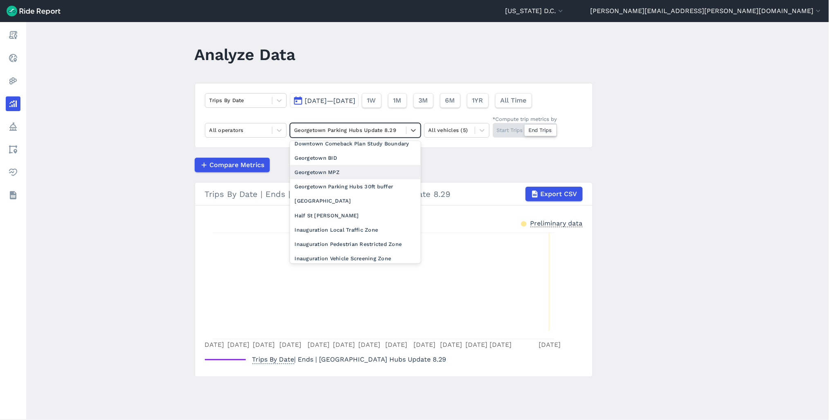
click at [345, 179] on div "Georgetown MPZ" at bounding box center [355, 172] width 131 height 14
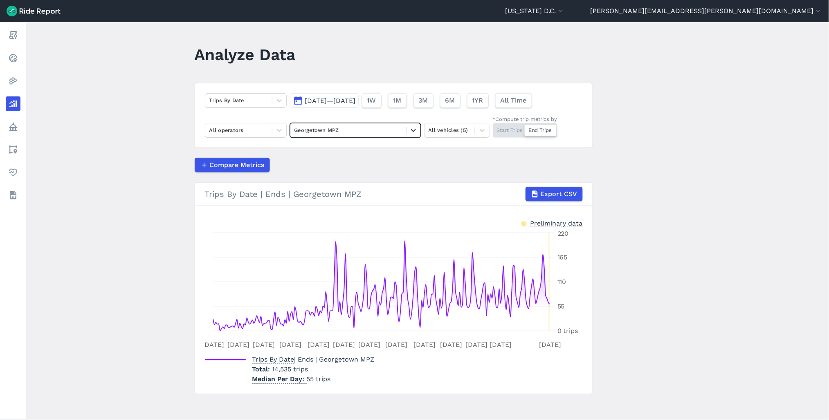
click at [407, 131] on div at bounding box center [413, 130] width 14 height 14
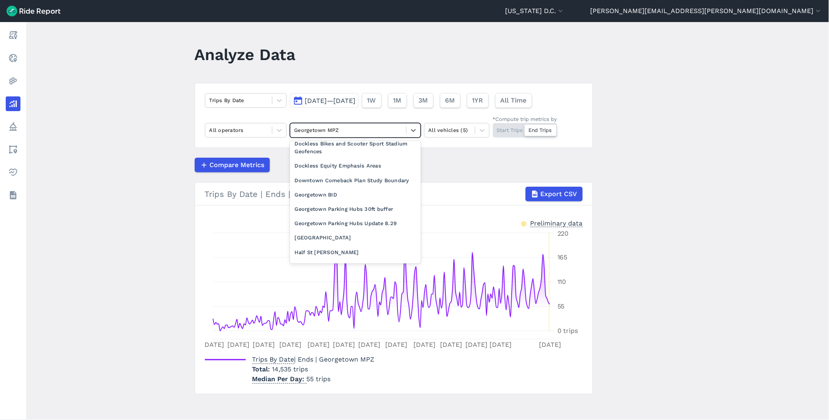
scroll to position [318, 0]
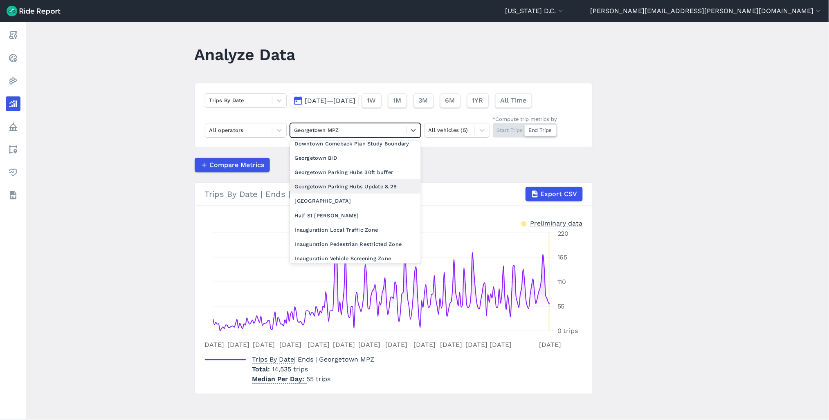
click at [354, 194] on div "Georgetown Parking Hubs Update 8.29" at bounding box center [355, 186] width 131 height 14
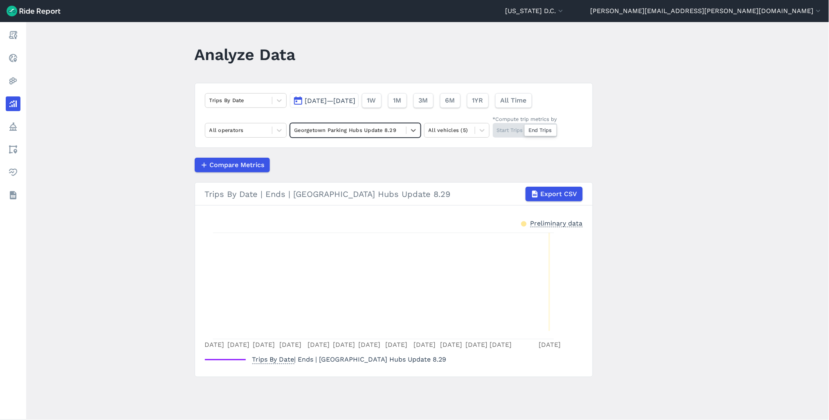
click at [356, 100] on span "Jan 1, 2025—Aug 28, 2025" at bounding box center [330, 101] width 51 height 8
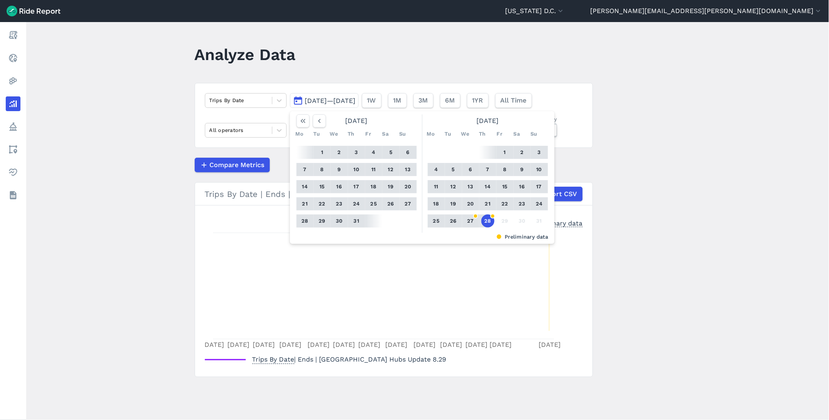
click at [485, 224] on button "28" at bounding box center [487, 221] width 13 height 13
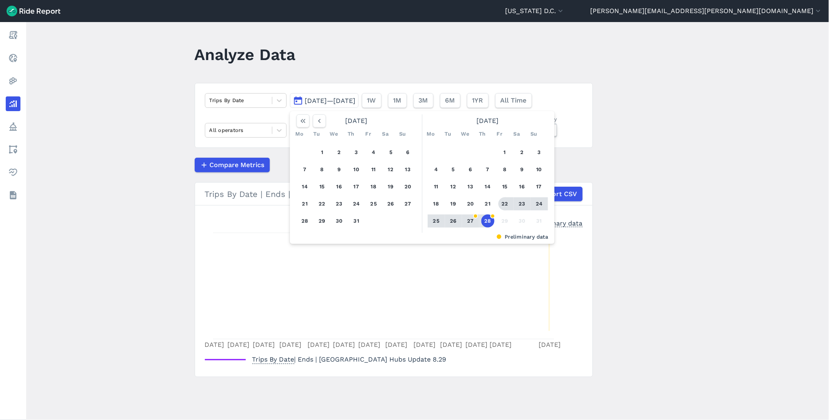
click at [509, 206] on button "22" at bounding box center [504, 203] width 13 height 13
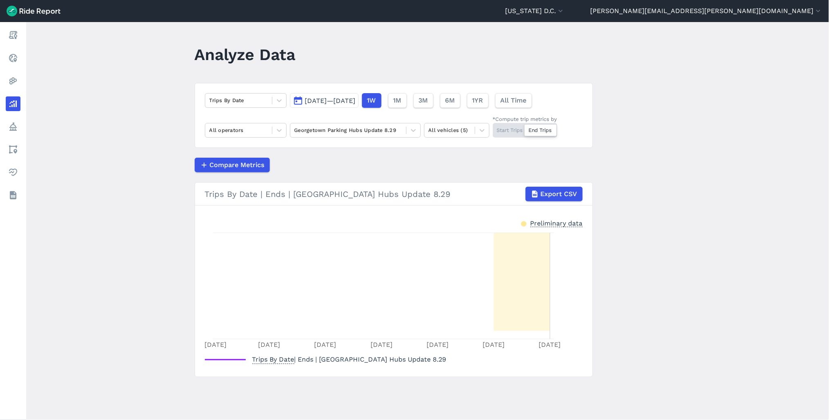
click at [541, 291] on icon at bounding box center [521, 282] width 56 height 98
click at [420, 292] on icon "Aug 22 Aug 23 Aug 24 Aug 25 Aug 26 Aug 27 Aug 28" at bounding box center [394, 290] width 378 height 123
drag, startPoint x: 357, startPoint y: 295, endPoint x: 325, endPoint y: 294, distance: 32.3
click at [357, 295] on icon "Aug 22 Aug 23 Aug 24 Aug 25 Aug 26 Aug 27 Aug 28" at bounding box center [394, 290] width 378 height 123
drag, startPoint x: 287, startPoint y: 288, endPoint x: 445, endPoint y: 288, distance: 157.4
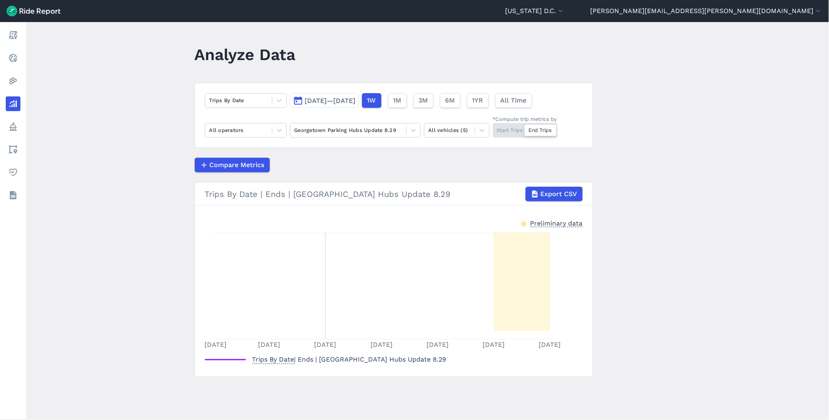
click at [295, 288] on icon "Aug 22 Aug 23 Aug 24 Aug 25 Aug 26 Aug 27 Aug 28" at bounding box center [394, 290] width 378 height 123
click at [373, 138] on div "Trips By Date Aug 22, 2025—Aug 28, 2025 1W 1M 3M 6M 1YR All Time All operators …" at bounding box center [394, 115] width 398 height 65
click at [373, 136] on div "Georgetown Parking Hubs Update 8.29" at bounding box center [348, 130] width 116 height 13
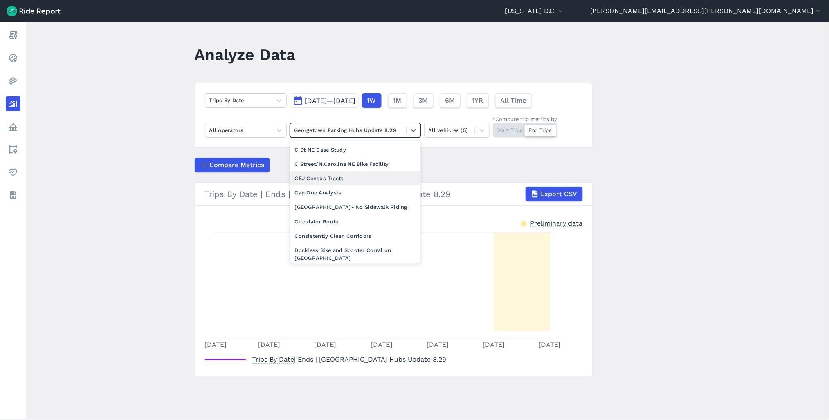
scroll to position [136, 0]
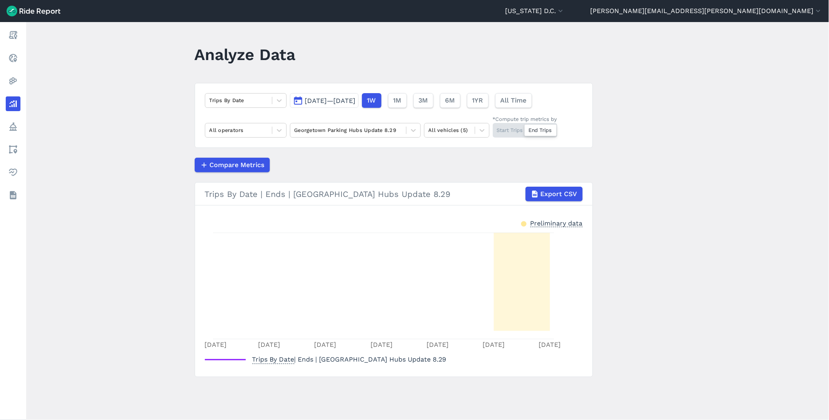
click at [809, 251] on main "Analyze Data Trips By Date Aug 22, 2025—Aug 28, 2025 1W 1M 3M 6M 1YR All Time A…" at bounding box center [427, 221] width 803 height 398
click at [677, 237] on main "Analyze Data Trips By Date Aug 22, 2025—Aug 28, 2025 1W 1M 3M 6M 1YR All Time A…" at bounding box center [427, 221] width 803 height 398
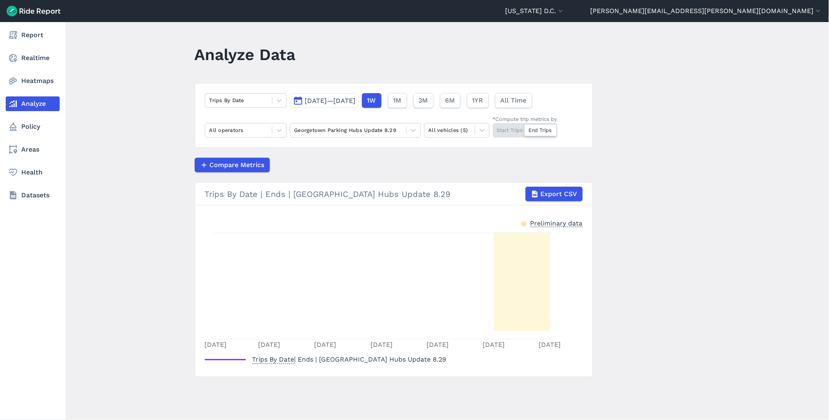
drag, startPoint x: 16, startPoint y: 87, endPoint x: 26, endPoint y: 91, distance: 10.3
click at [16, 87] on link "Heatmaps" at bounding box center [33, 81] width 54 height 15
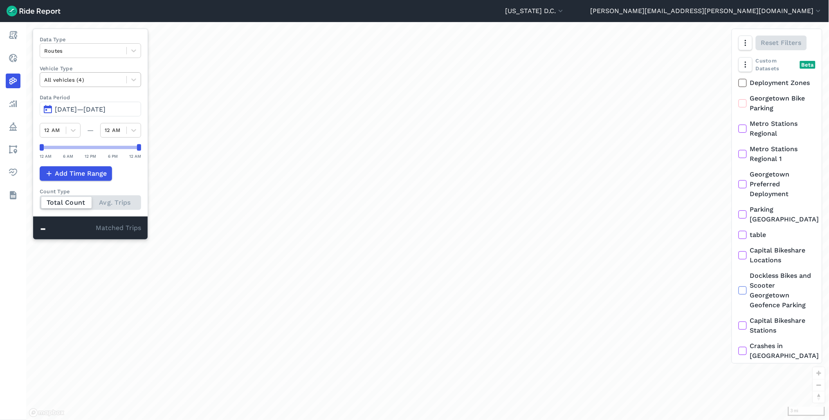
click at [107, 84] on div at bounding box center [83, 79] width 78 height 9
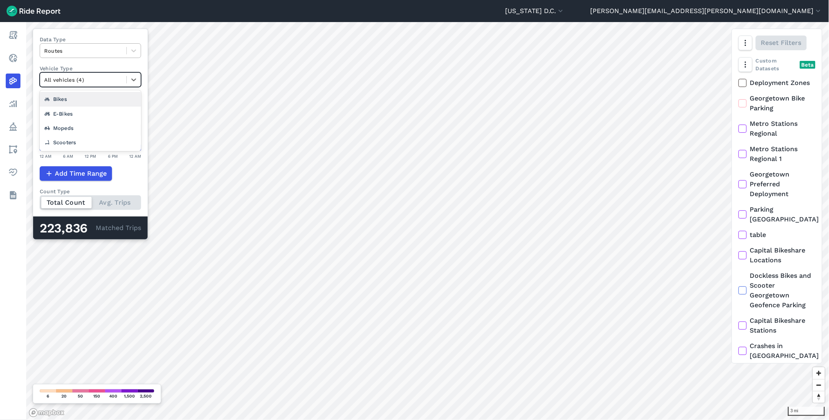
click at [119, 54] on div at bounding box center [83, 50] width 78 height 9
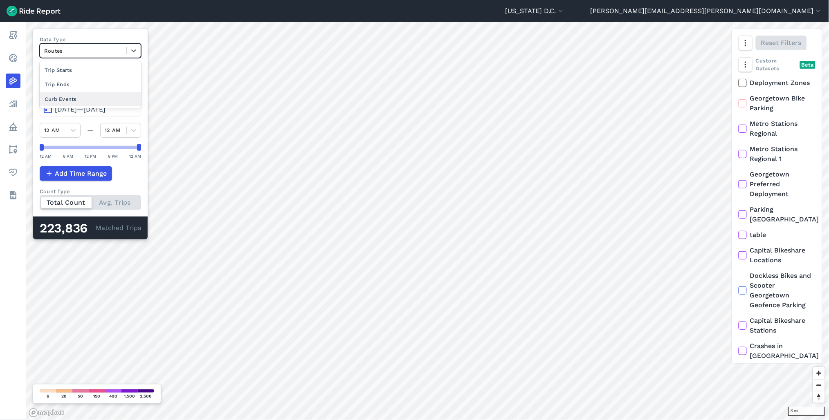
click at [96, 99] on div "Curb Events" at bounding box center [90, 99] width 101 height 14
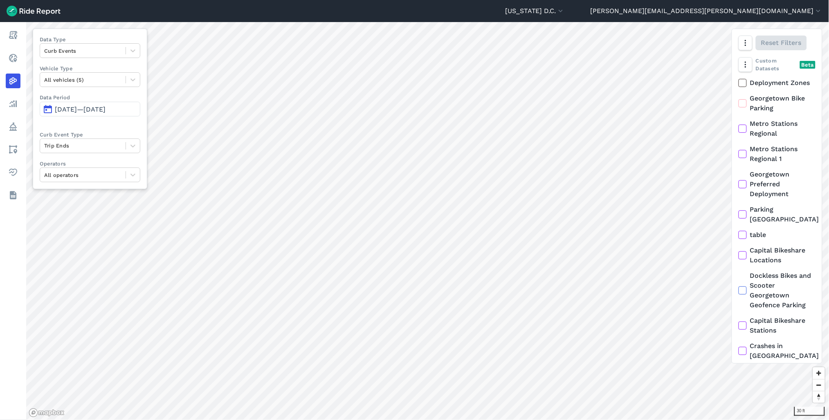
scroll to position [44, 0]
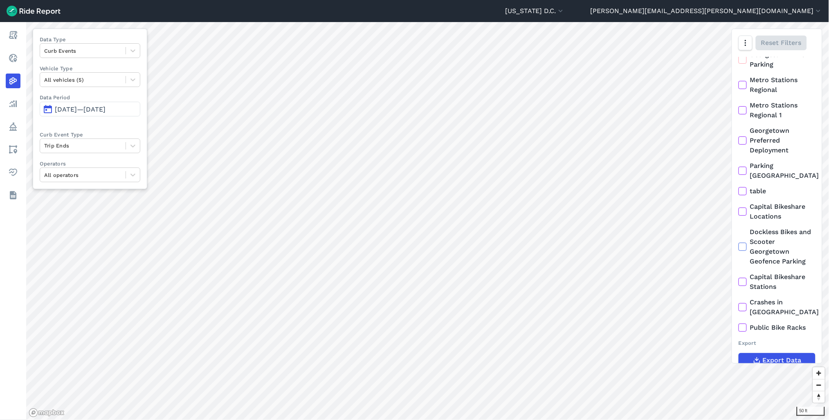
click at [91, 111] on span "[DATE]—[DATE]" at bounding box center [80, 109] width 51 height 8
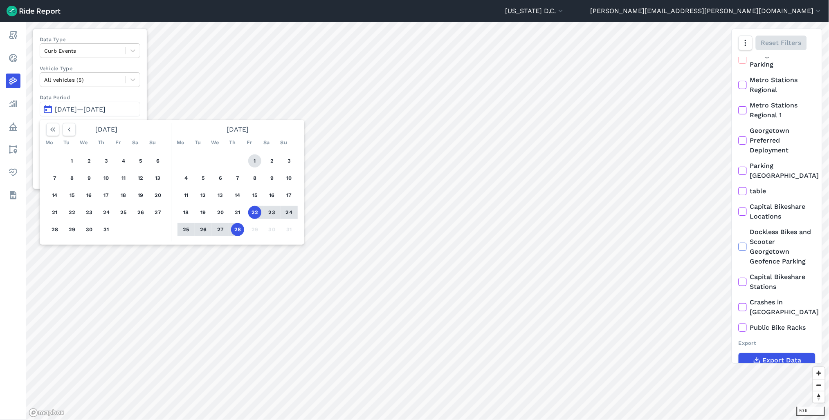
click at [253, 164] on button "1" at bounding box center [254, 161] width 13 height 13
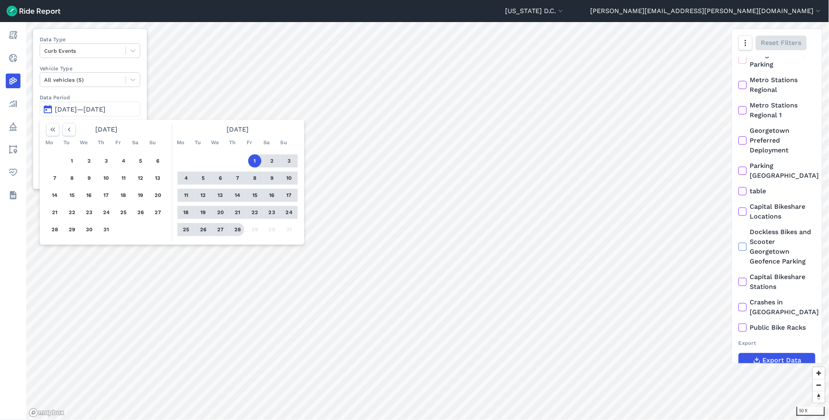
click at [238, 228] on button "28" at bounding box center [237, 229] width 13 height 13
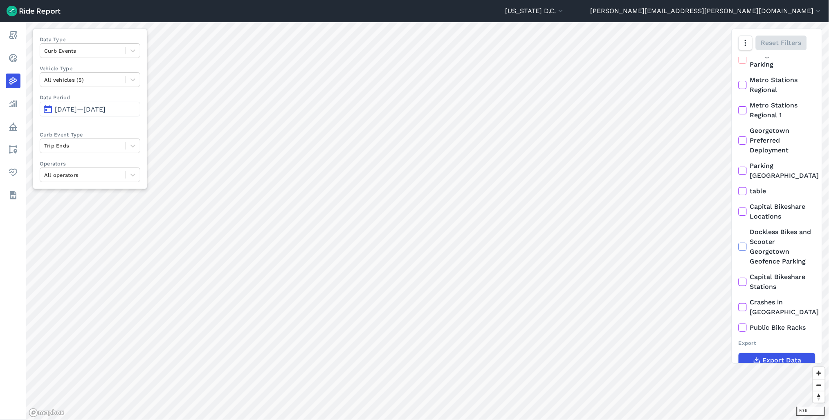
click at [105, 108] on span "[DATE]—[DATE]" at bounding box center [80, 109] width 51 height 8
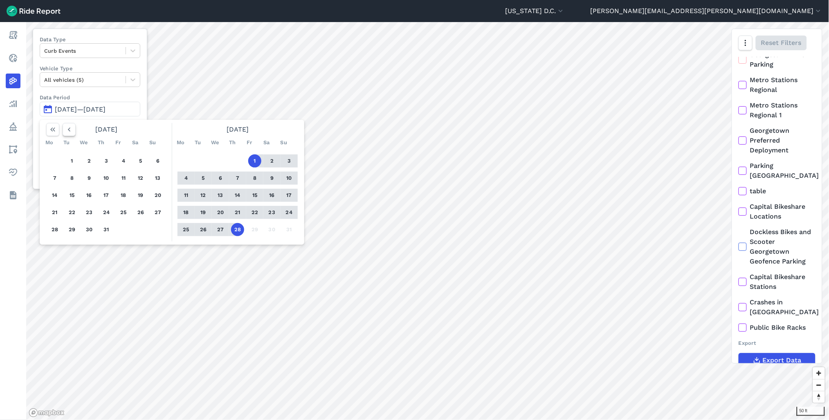
click at [71, 128] on icon "button" at bounding box center [69, 130] width 8 height 8
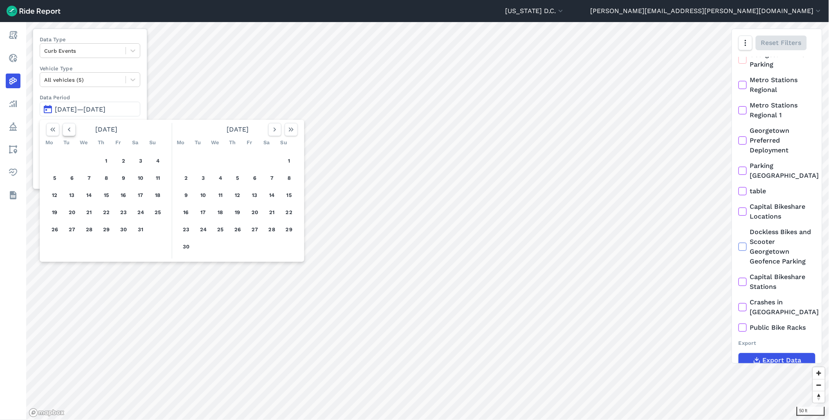
click at [71, 128] on icon "button" at bounding box center [69, 130] width 8 height 8
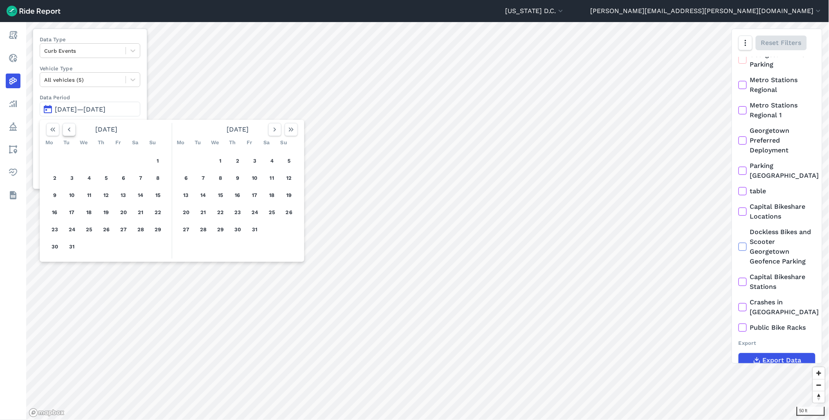
click at [71, 128] on icon "button" at bounding box center [69, 130] width 8 height 8
drag, startPoint x: 103, startPoint y: 161, endPoint x: 147, endPoint y: 262, distance: 109.7
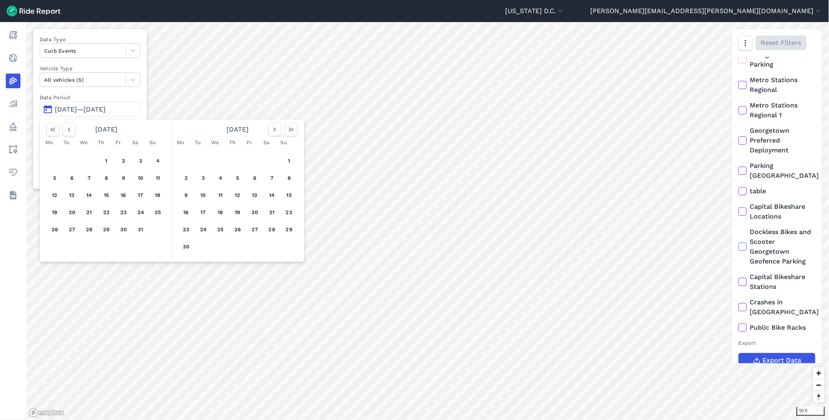
click at [104, 161] on button "1" at bounding box center [106, 161] width 13 height 13
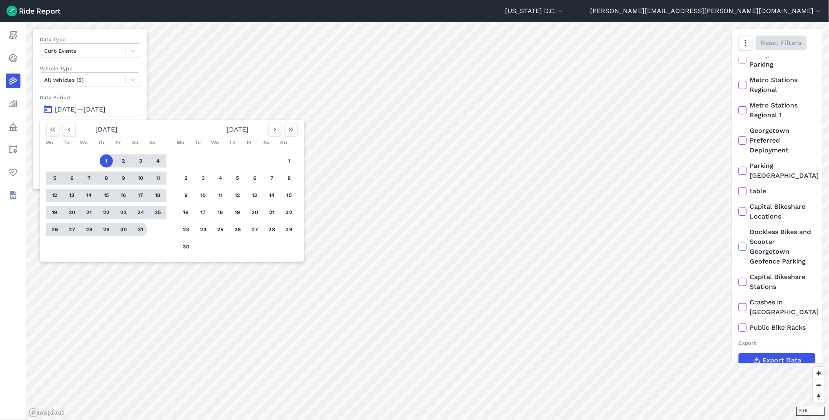
click at [141, 231] on button "31" at bounding box center [140, 229] width 13 height 13
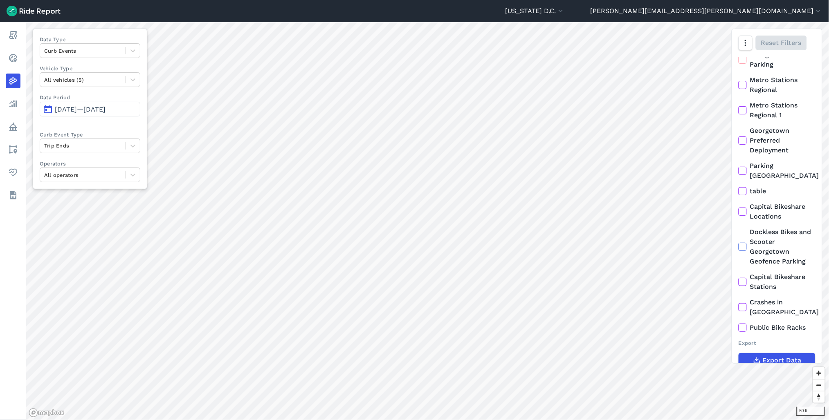
click at [79, 109] on span "[DATE]—[DATE]" at bounding box center [80, 109] width 51 height 8
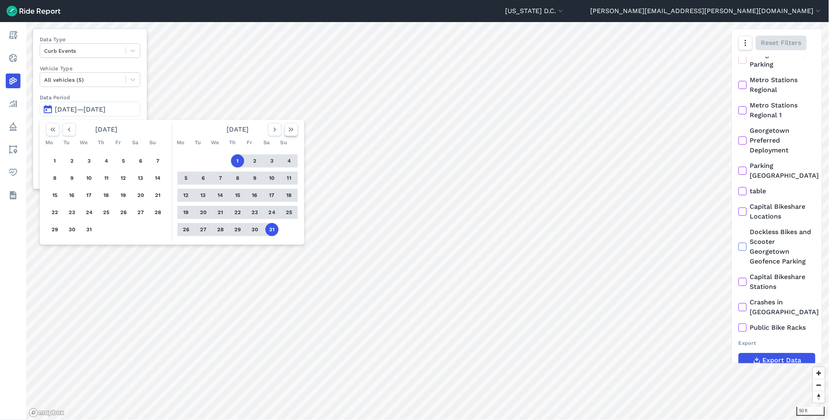
click at [292, 131] on use "button" at bounding box center [291, 130] width 5 height 4
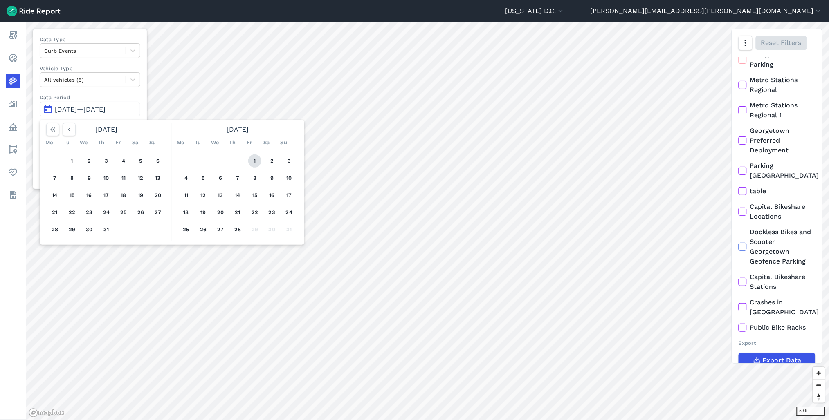
click at [254, 158] on button "1" at bounding box center [254, 161] width 13 height 13
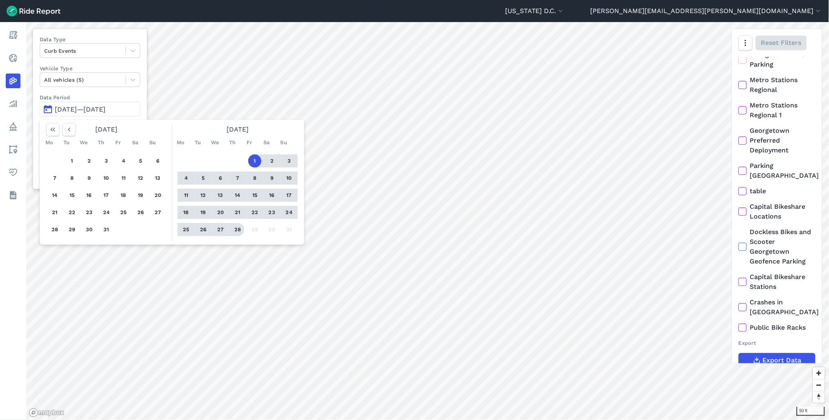
click at [240, 231] on button "28" at bounding box center [237, 229] width 13 height 13
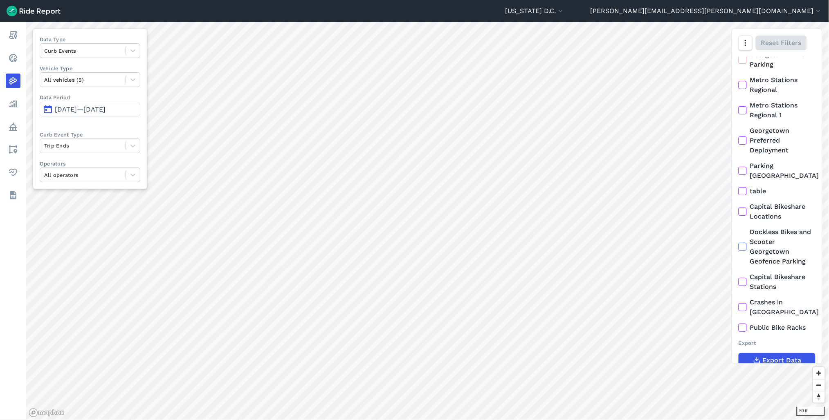
click at [126, 114] on button "[DATE]—[DATE]" at bounding box center [90, 109] width 101 height 15
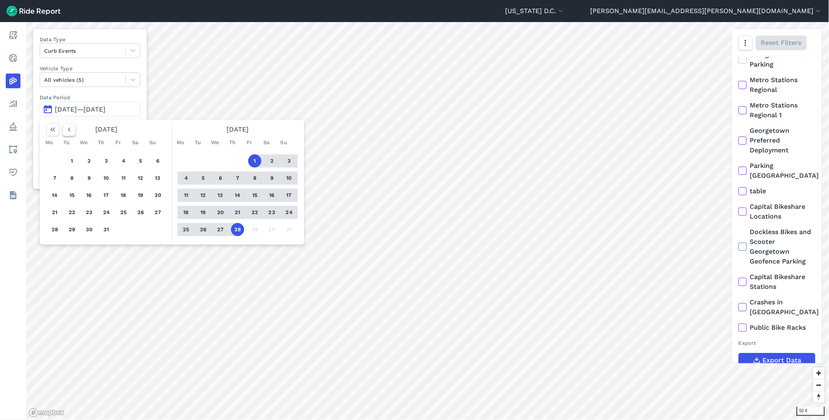
click at [68, 131] on icon "button" at bounding box center [69, 130] width 8 height 8
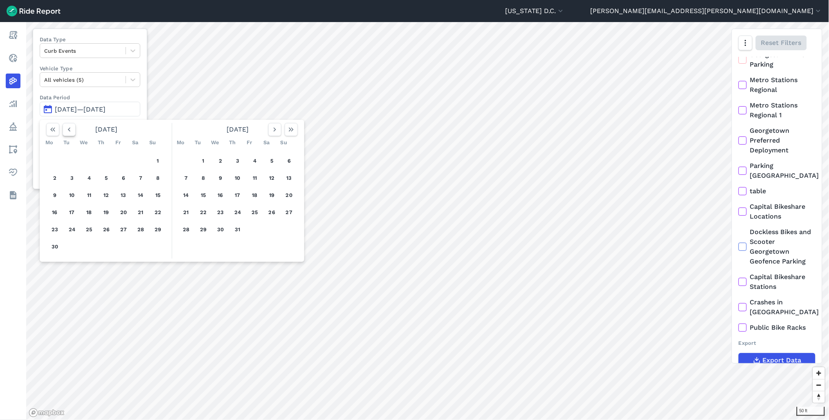
click at [68, 131] on icon "button" at bounding box center [69, 130] width 8 height 8
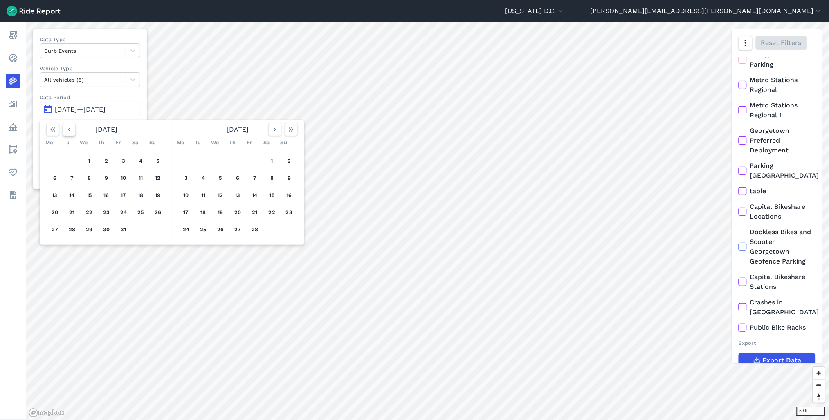
click at [68, 131] on icon "button" at bounding box center [69, 130] width 8 height 8
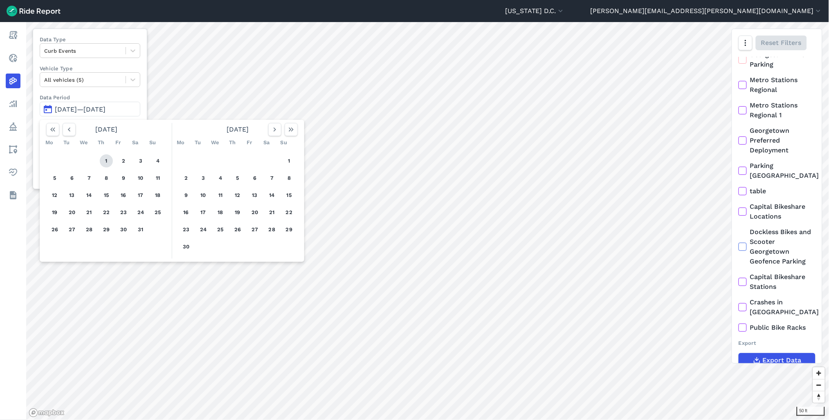
click at [102, 163] on button "1" at bounding box center [106, 161] width 13 height 13
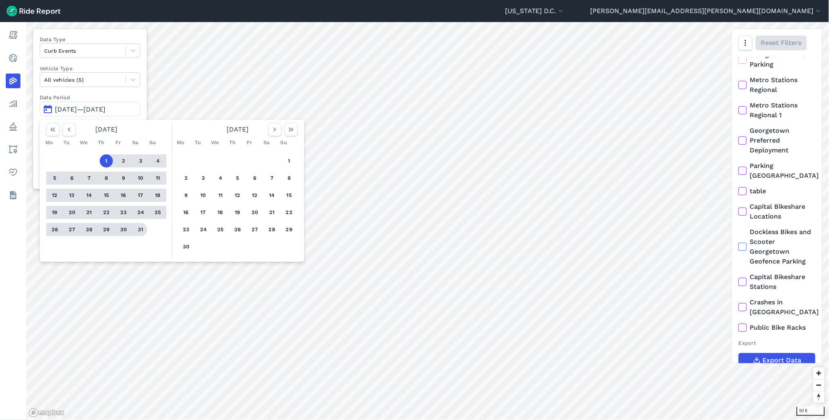
click at [143, 227] on button "31" at bounding box center [140, 229] width 13 height 13
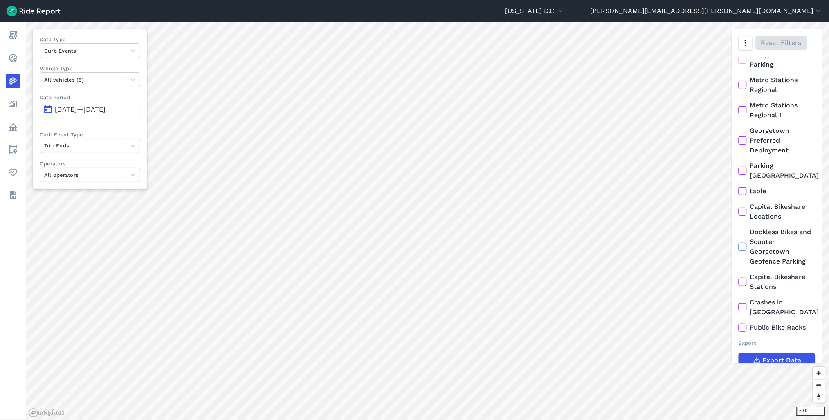
click at [88, 105] on button "[DATE]—[DATE]" at bounding box center [90, 109] width 101 height 15
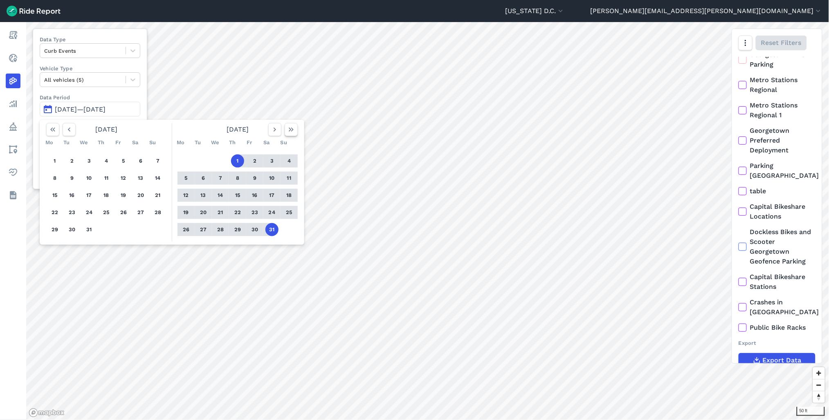
click at [294, 133] on icon "button" at bounding box center [291, 130] width 8 height 8
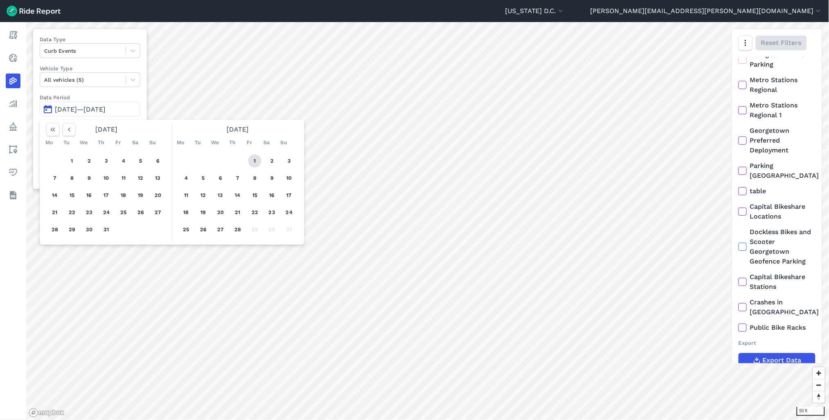
click at [251, 158] on button "1" at bounding box center [254, 161] width 13 height 13
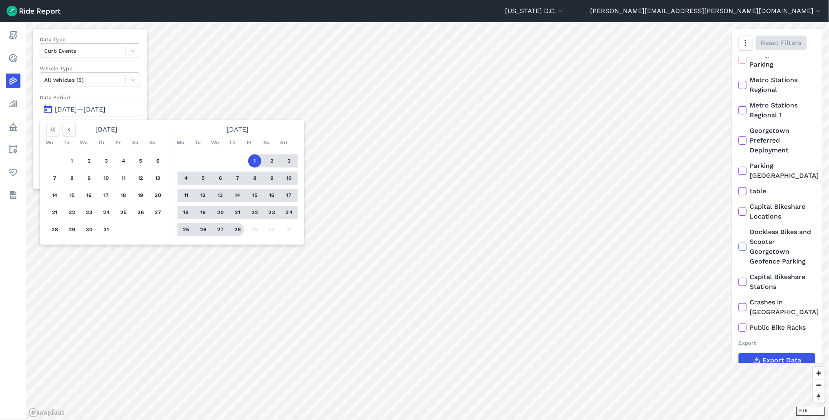
click at [238, 233] on button "28" at bounding box center [237, 229] width 13 height 13
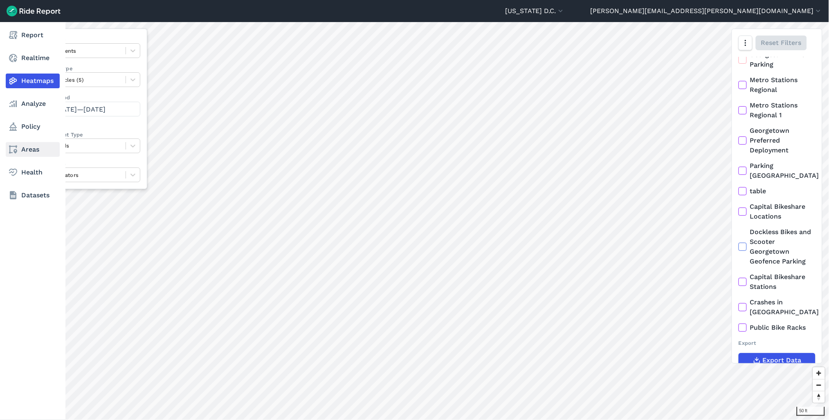
click at [22, 150] on link "Areas" at bounding box center [33, 149] width 54 height 15
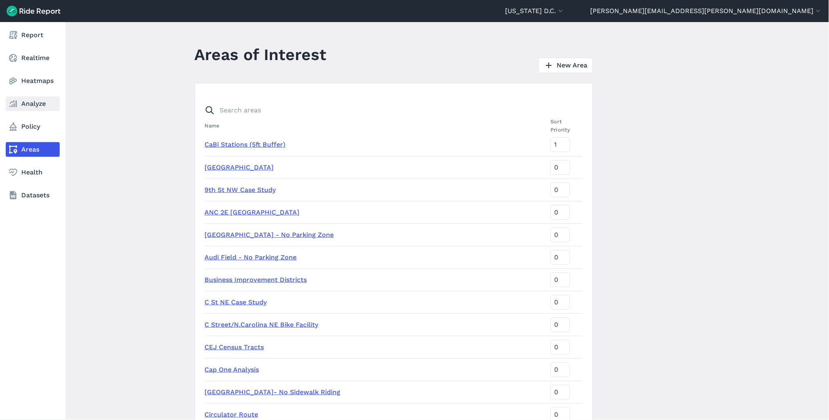
click at [34, 107] on link "Analyze" at bounding box center [33, 103] width 54 height 15
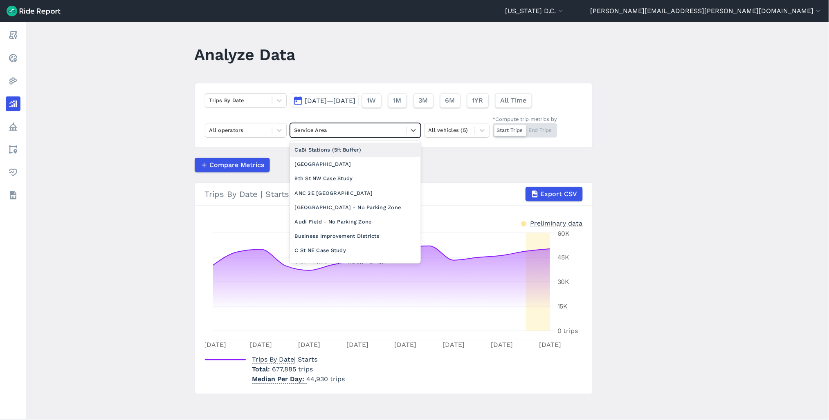
click at [353, 131] on div at bounding box center [348, 130] width 108 height 9
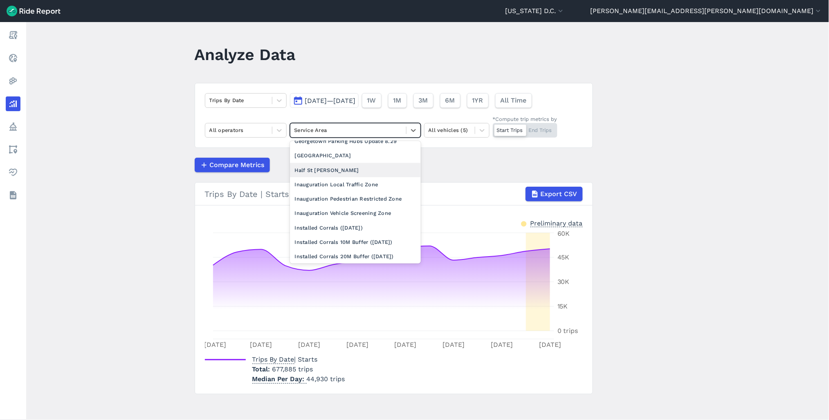
scroll to position [272, 0]
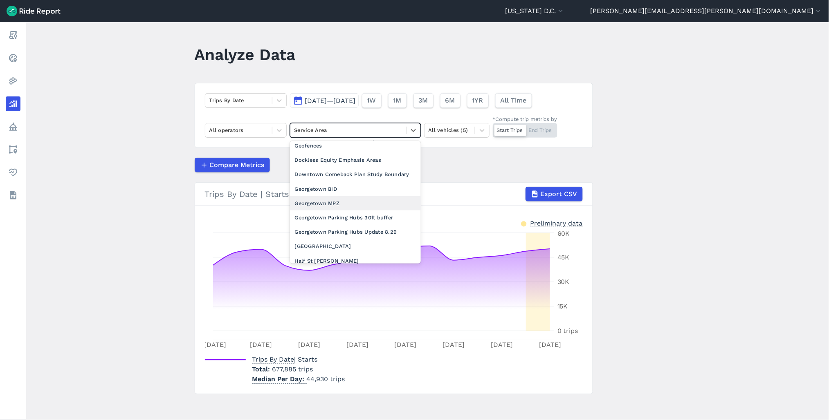
click at [330, 211] on div "Georgetown MPZ" at bounding box center [355, 203] width 131 height 14
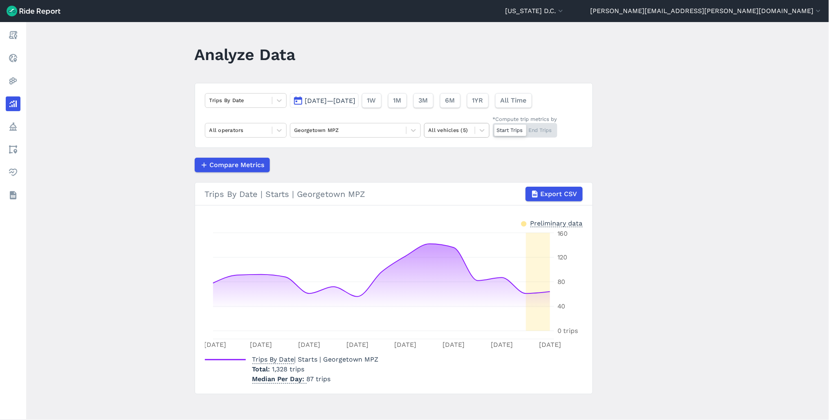
drag, startPoint x: 471, startPoint y: 126, endPoint x: 438, endPoint y: 135, distance: 33.6
click at [471, 126] on div "All vehicles (5)" at bounding box center [449, 130] width 50 height 13
click at [406, 136] on div at bounding box center [413, 130] width 14 height 14
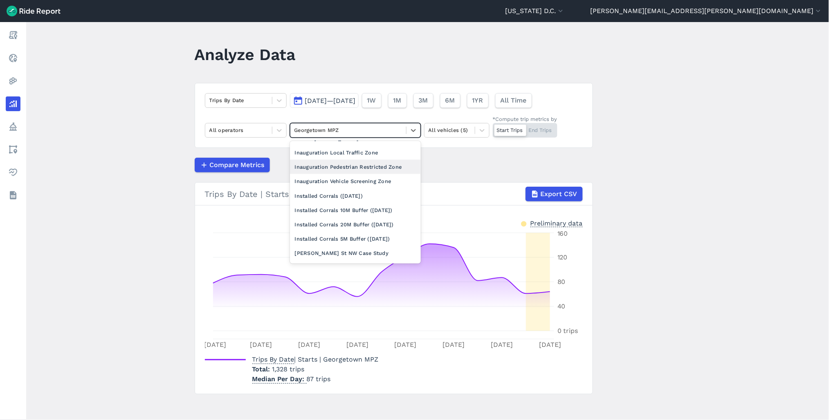
scroll to position [318, 0]
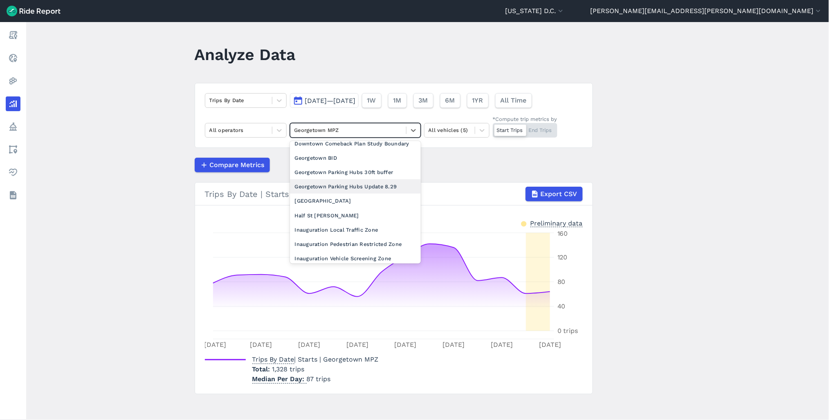
click at [360, 194] on div "Georgetown Parking Hubs Update 8.29" at bounding box center [355, 186] width 131 height 14
